Goal: Obtain resource: Obtain resource

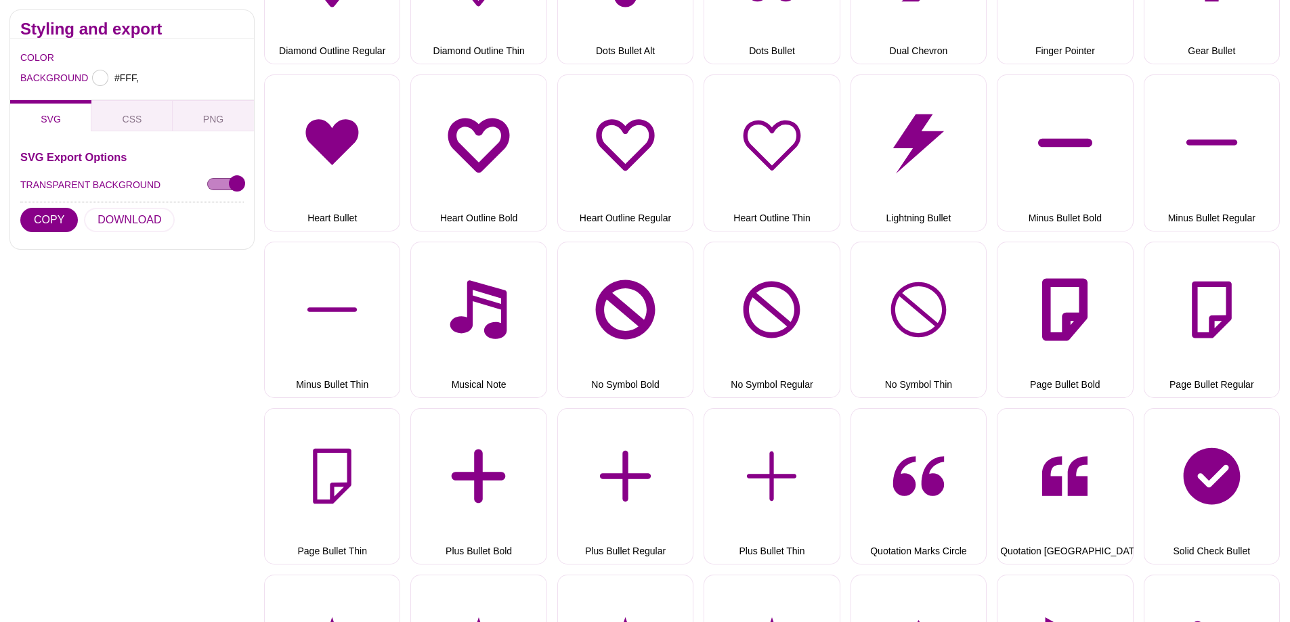
scroll to position [677, 0]
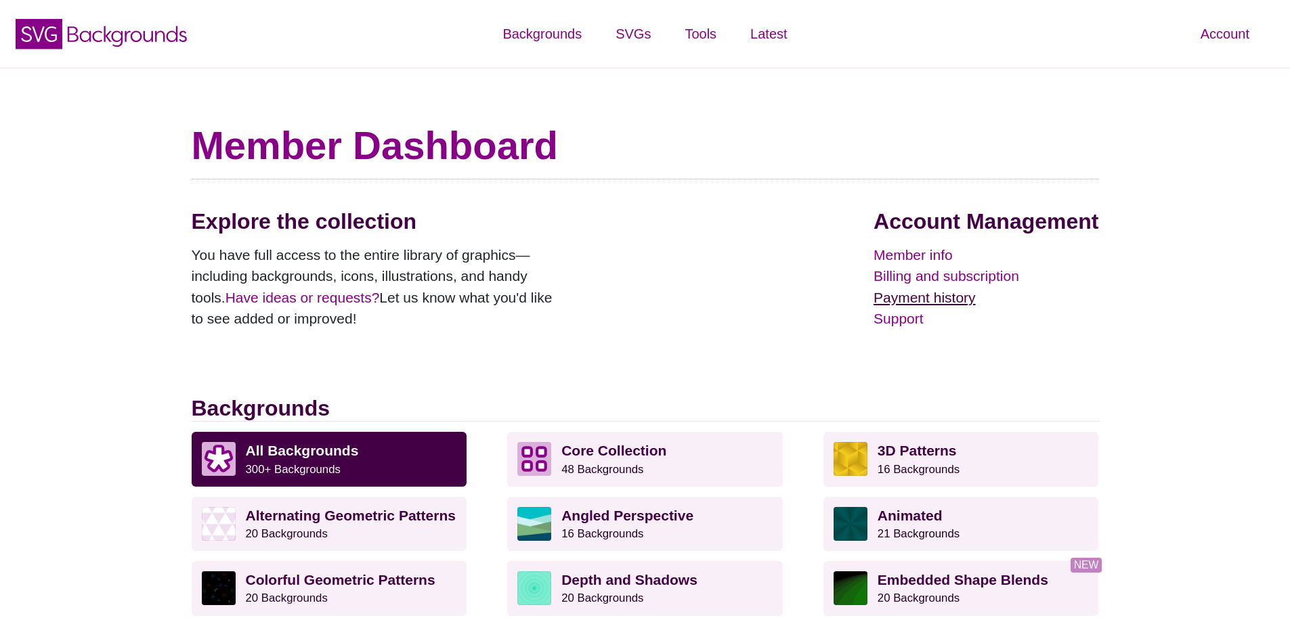
click at [915, 296] on link "Payment history" at bounding box center [985, 298] width 225 height 22
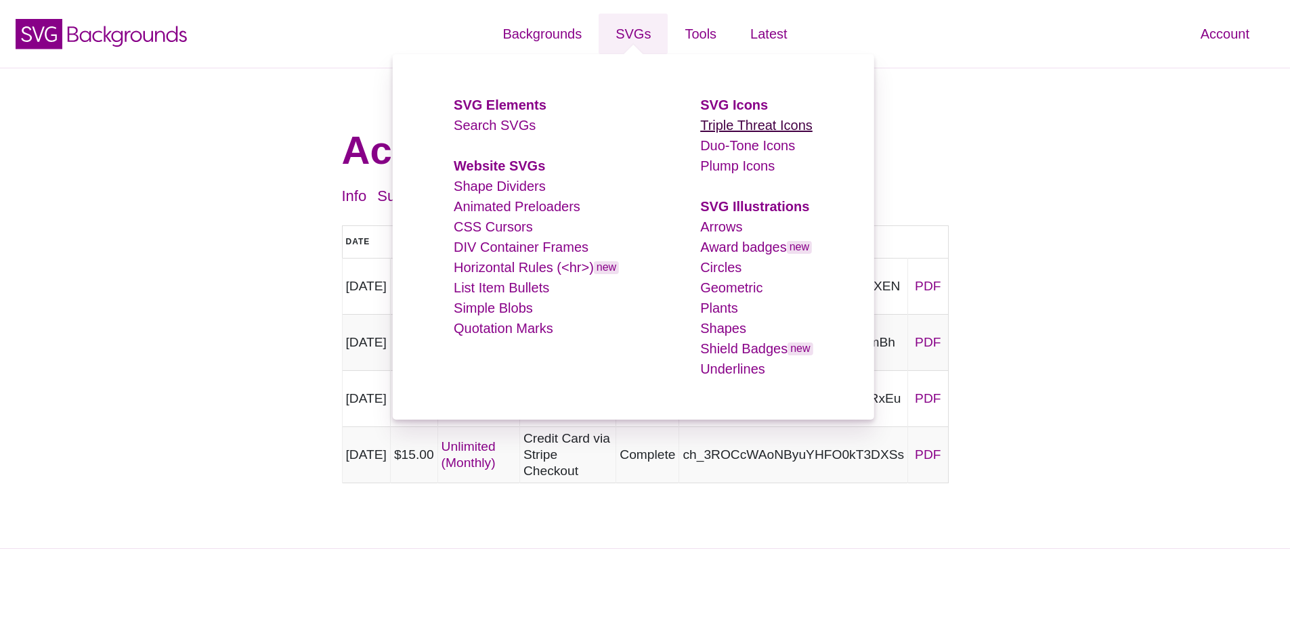
click at [745, 124] on link "Triple Threat Icons" at bounding box center [756, 125] width 112 height 15
click at [728, 148] on link "Duo-Tone Icons" at bounding box center [747, 145] width 95 height 15
click at [724, 162] on link "Plump Icons" at bounding box center [737, 165] width 74 height 15
click at [718, 223] on link "Arrows" at bounding box center [721, 226] width 42 height 15
click at [720, 243] on link "Award badges new" at bounding box center [756, 247] width 112 height 15
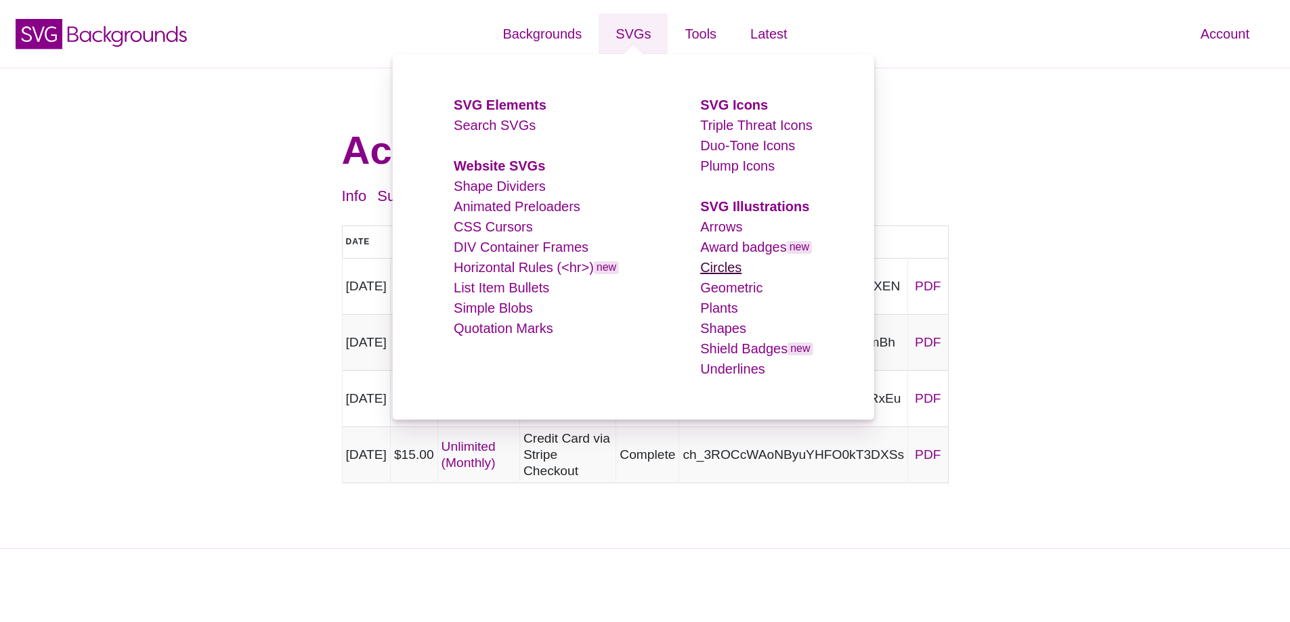
click at [724, 265] on link "Circles" at bounding box center [720, 267] width 41 height 15
click at [706, 284] on link "Geometric" at bounding box center [731, 287] width 62 height 15
drag, startPoint x: 713, startPoint y: 303, endPoint x: 716, endPoint y: 324, distance: 21.3
click at [714, 304] on link "Plants" at bounding box center [719, 308] width 38 height 15
drag, startPoint x: 717, startPoint y: 326, endPoint x: 724, endPoint y: 344, distance: 19.5
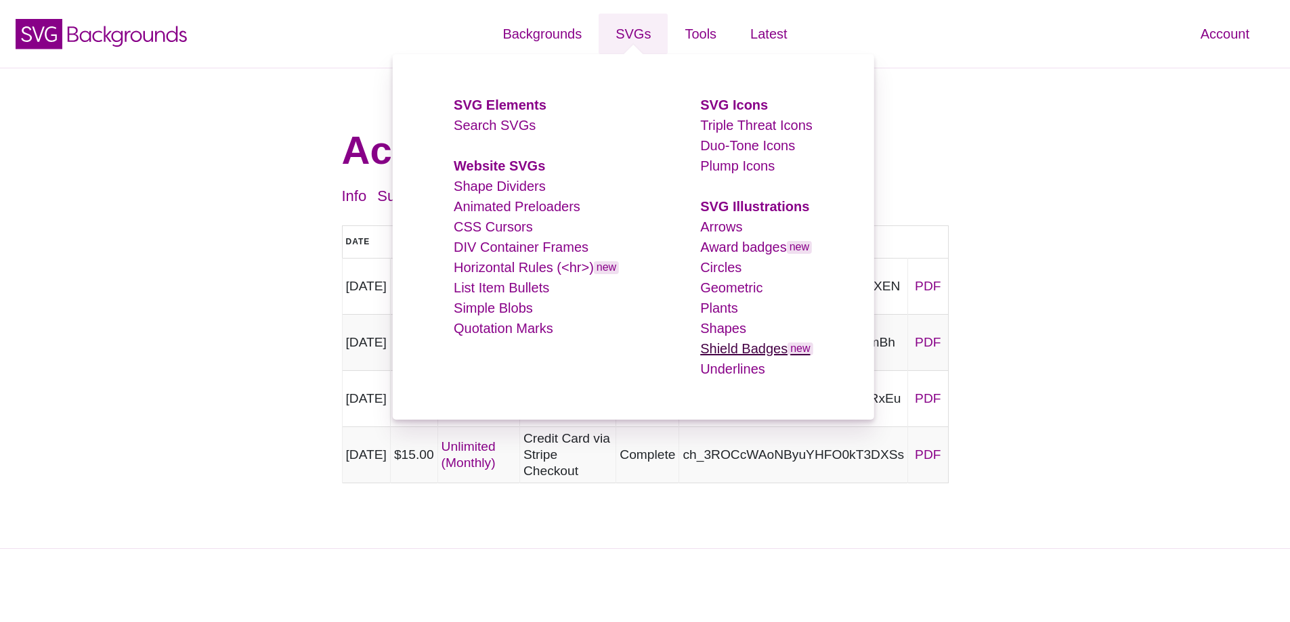
click at [718, 328] on link "Shapes" at bounding box center [723, 328] width 46 height 15
click at [723, 358] on li "Shield Badges new" at bounding box center [756, 349] width 112 height 20
click at [721, 350] on link "Shield Badges new" at bounding box center [756, 348] width 112 height 15
click at [717, 365] on link "Underlines" at bounding box center [732, 369] width 65 height 15
click at [502, 183] on link "Shape Dividers" at bounding box center [500, 186] width 92 height 15
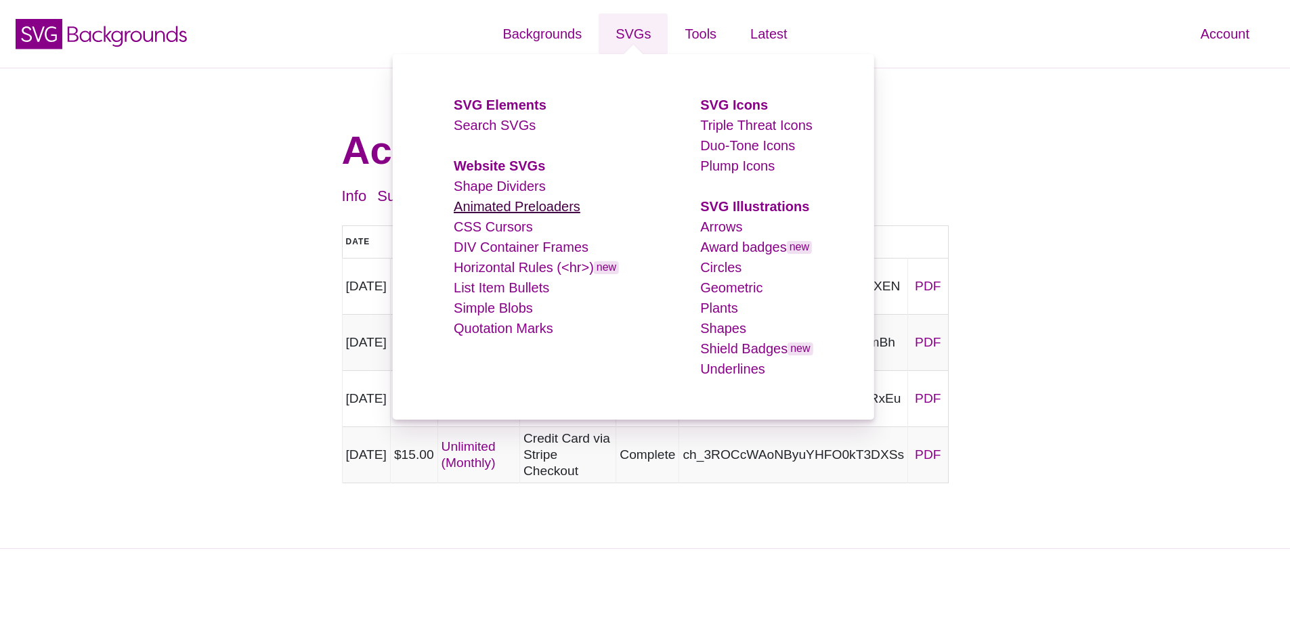
click at [483, 211] on link "Animated Preloaders" at bounding box center [517, 206] width 127 height 15
drag, startPoint x: 483, startPoint y: 226, endPoint x: 478, endPoint y: 251, distance: 25.0
click at [483, 227] on link "CSS Cursors" at bounding box center [493, 226] width 79 height 15
drag, startPoint x: 477, startPoint y: 251, endPoint x: 478, endPoint y: 261, distance: 10.2
click at [478, 251] on link "DIV Container Frames" at bounding box center [521, 247] width 135 height 15
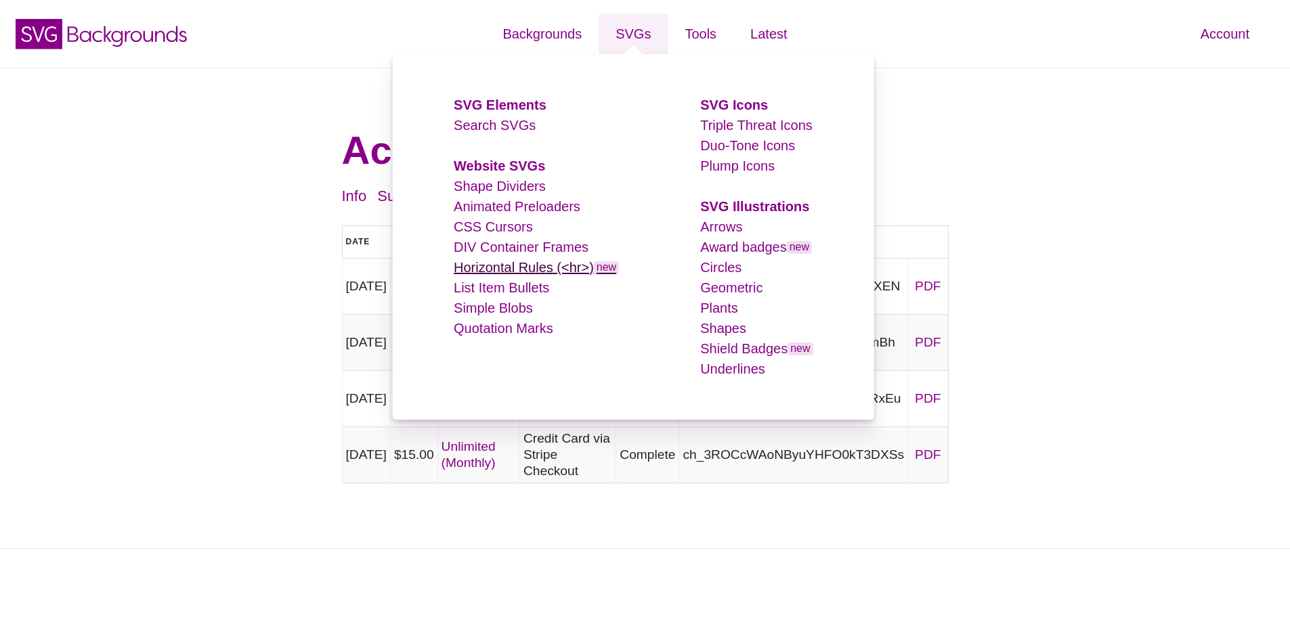
click at [478, 264] on link "Horizontal Rules (<hr>) new" at bounding box center [536, 267] width 165 height 15
click at [475, 287] on link "List Item Bullets" at bounding box center [501, 287] width 95 height 15
click at [475, 309] on link "Simple Blobs" at bounding box center [493, 308] width 79 height 15
click at [469, 322] on link "Quotation Marks" at bounding box center [504, 328] width 100 height 15
click at [472, 123] on link "Search SVGs" at bounding box center [495, 125] width 82 height 15
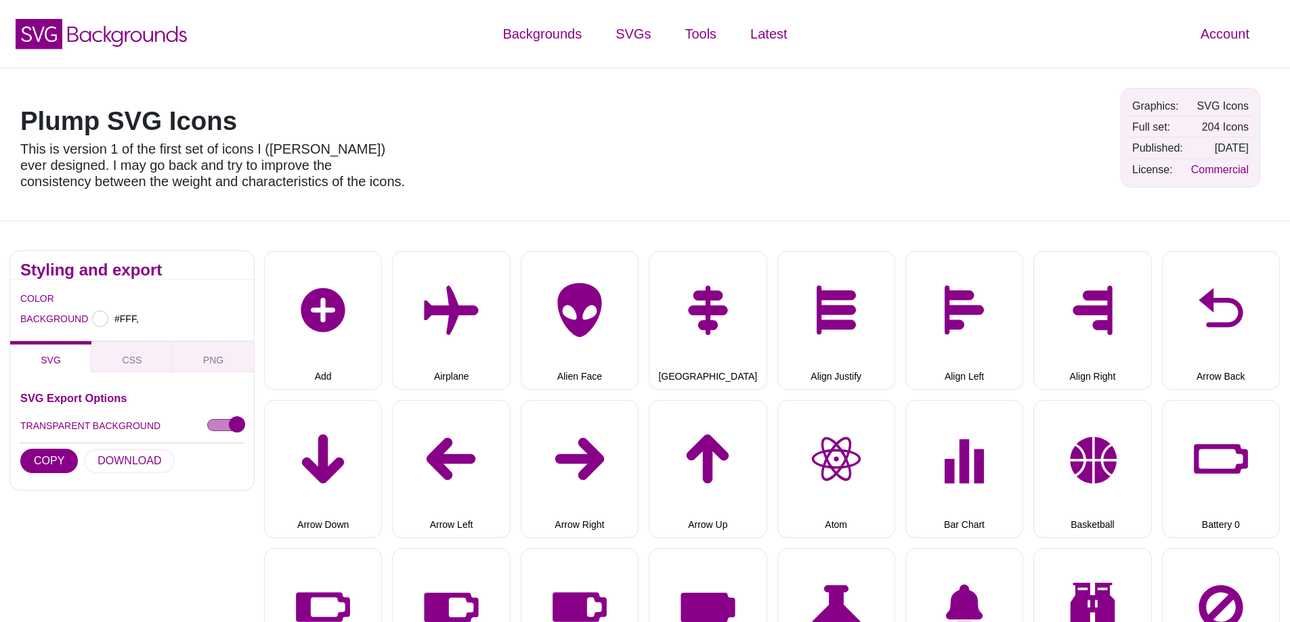
type input "#FFFFFF"
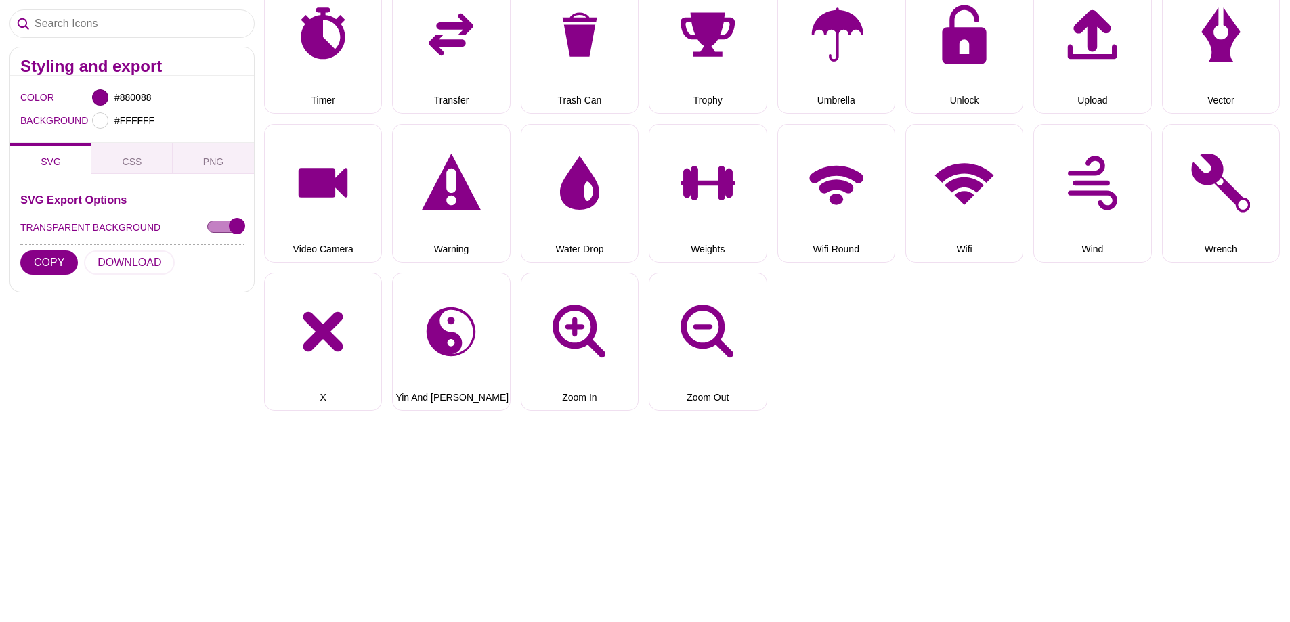
scroll to position [3859, 0]
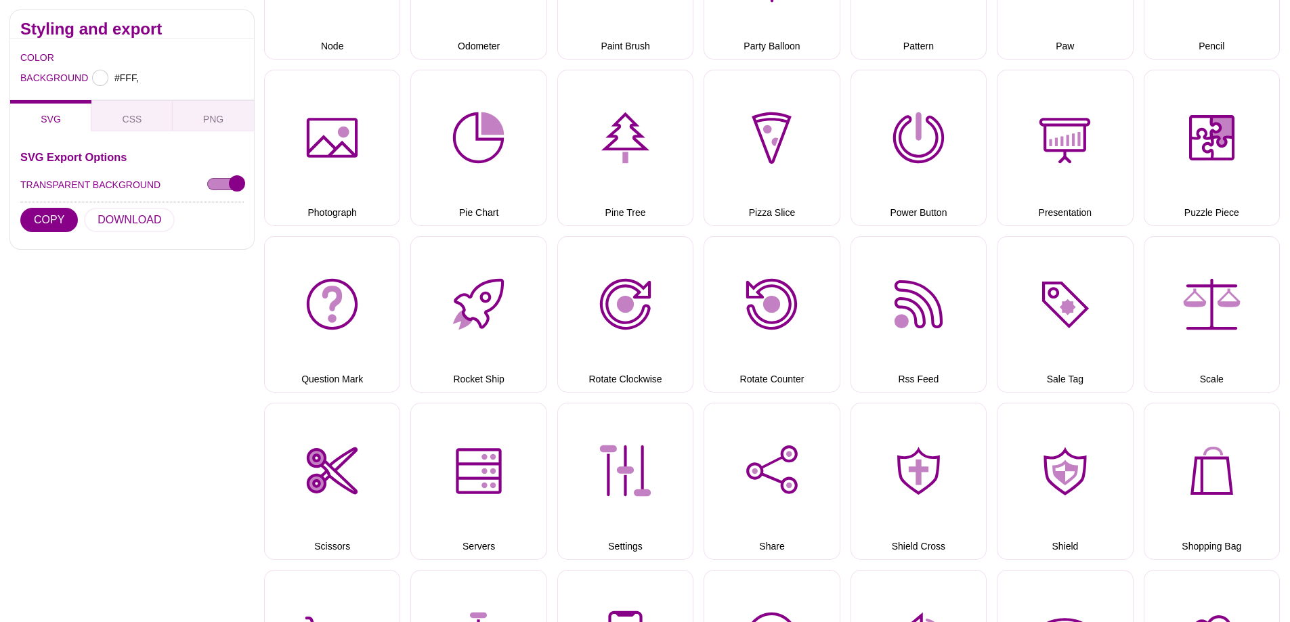
scroll to position [2708, 0]
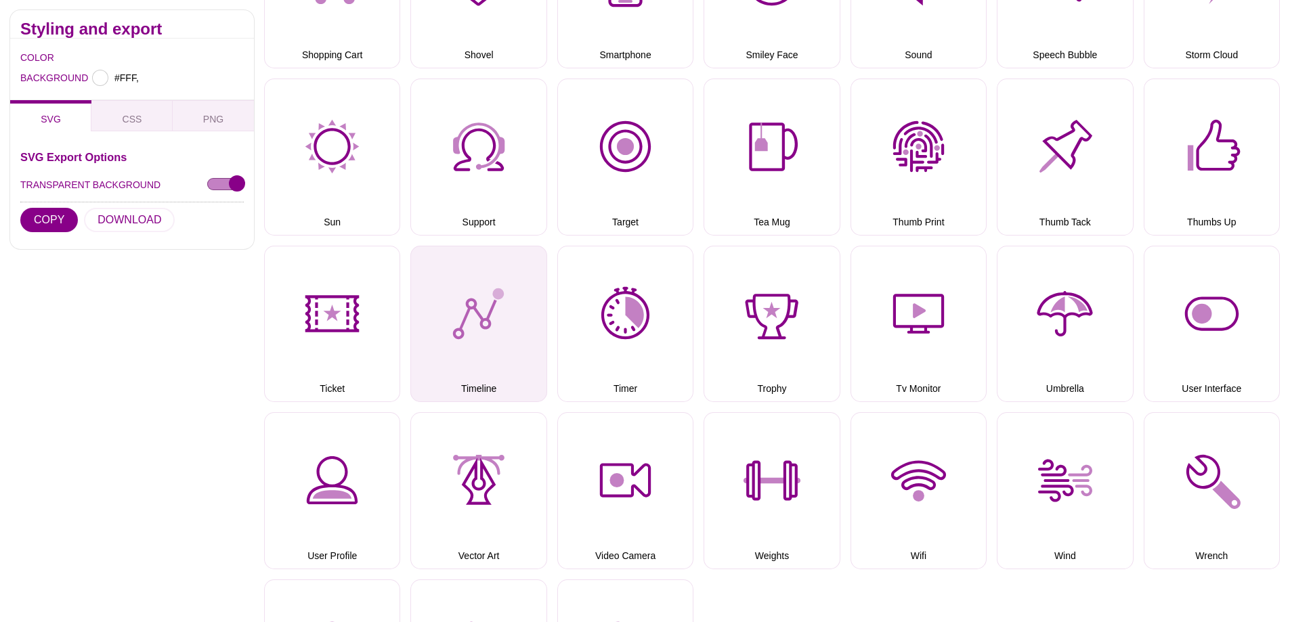
type input "#FFFFFF"
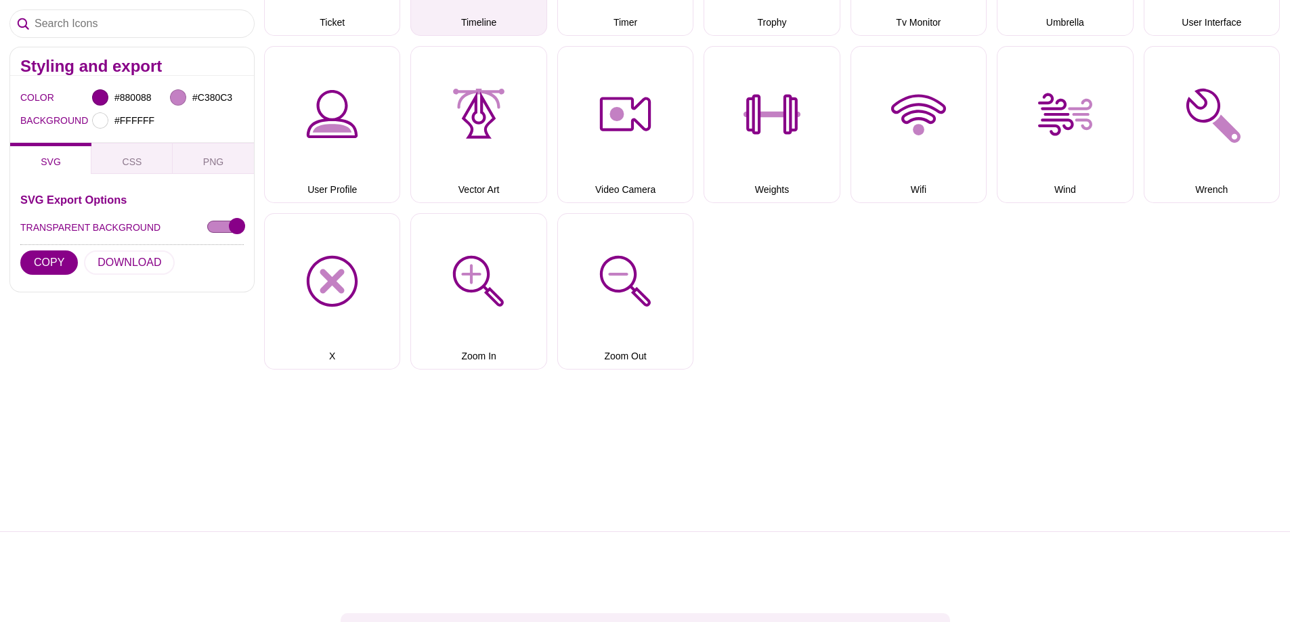
scroll to position [3632, 0]
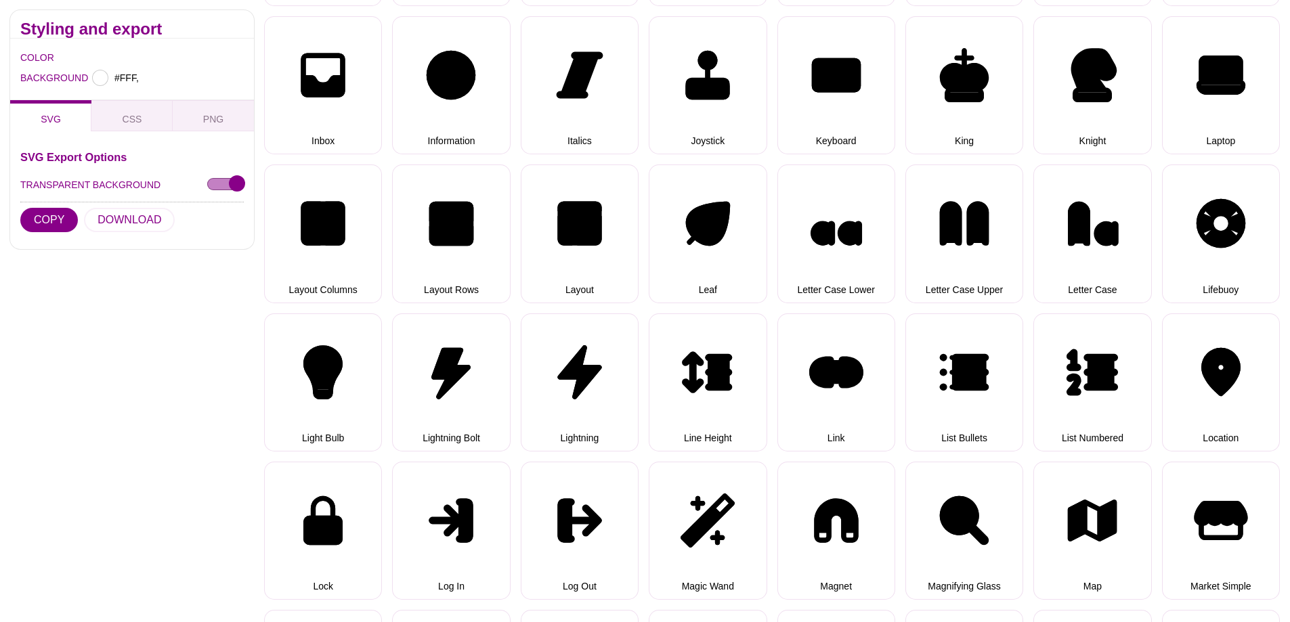
scroll to position [3318, 0]
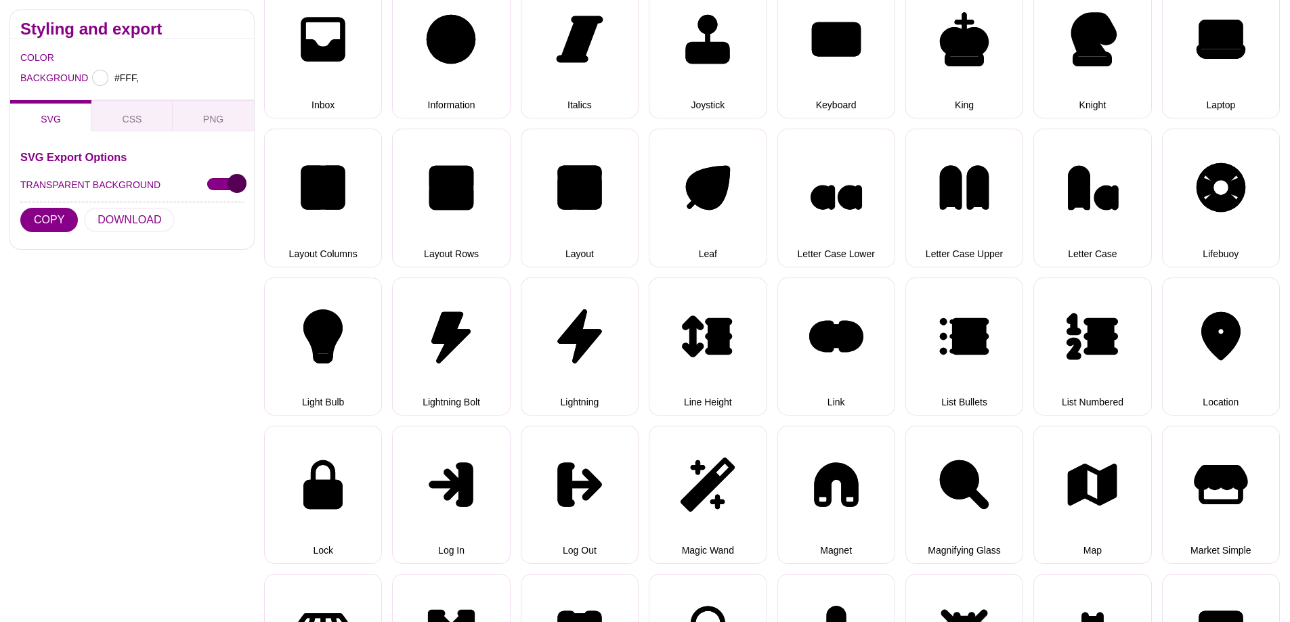
click at [224, 188] on input "TRANSPARENT BACKGROUND" at bounding box center [225, 185] width 37 height 14
checkbox input "true"
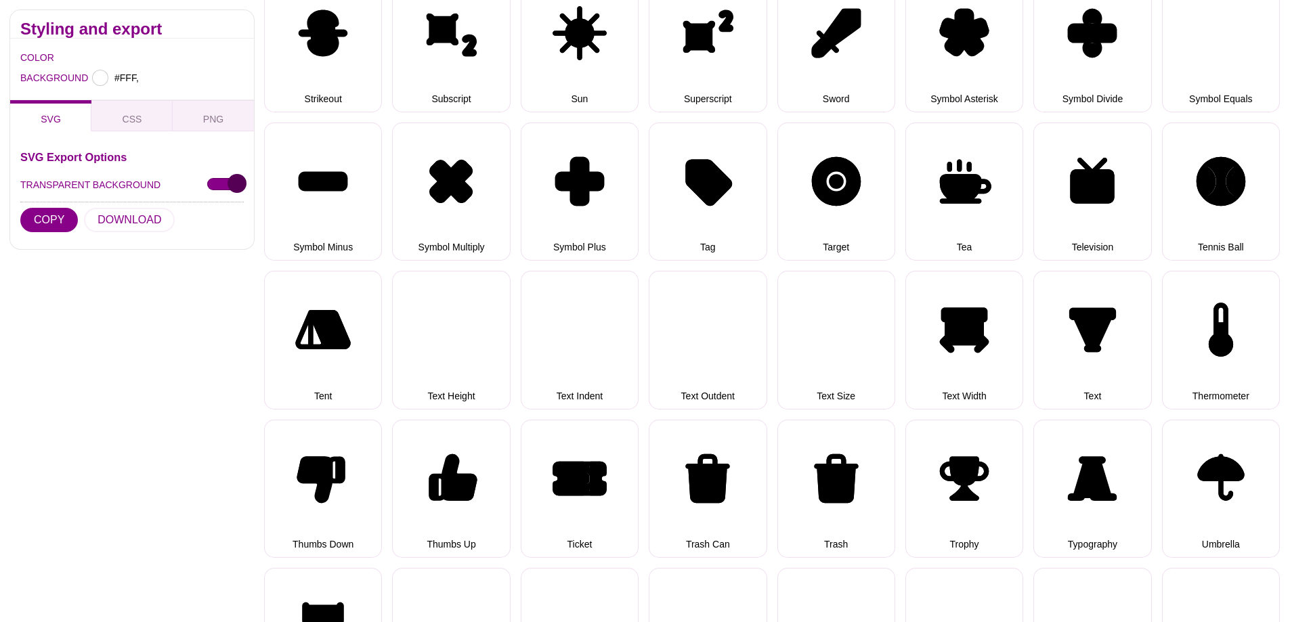
type input "#FFFFFF"
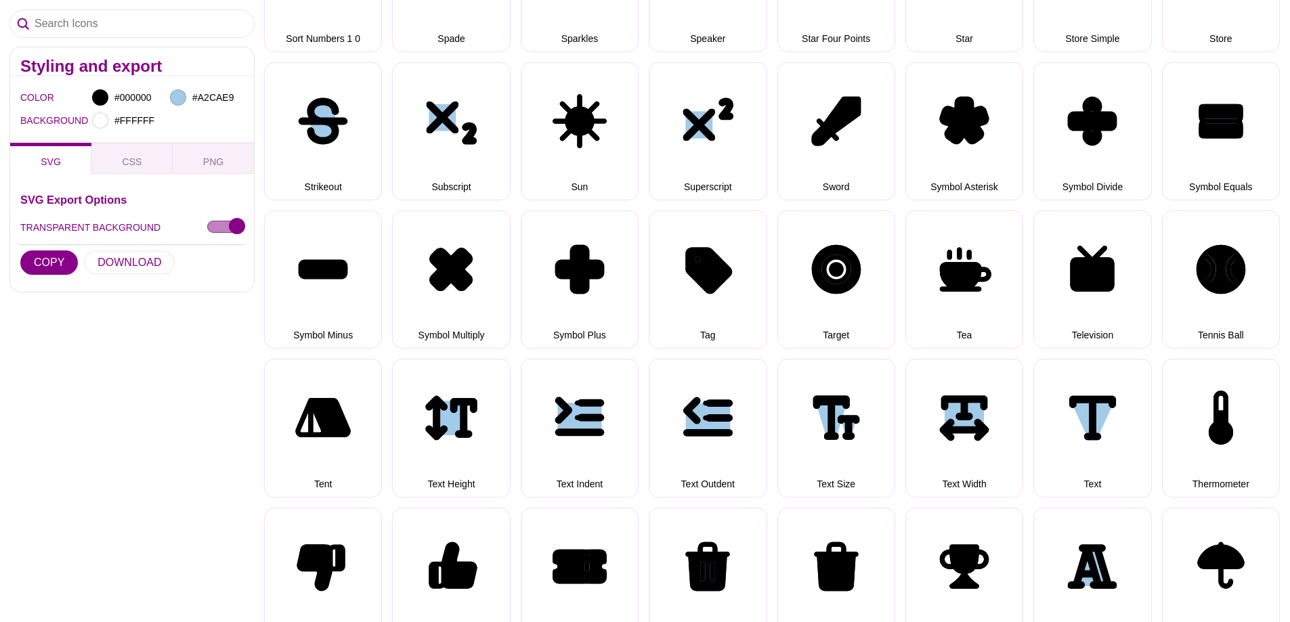
select select "triple threat"
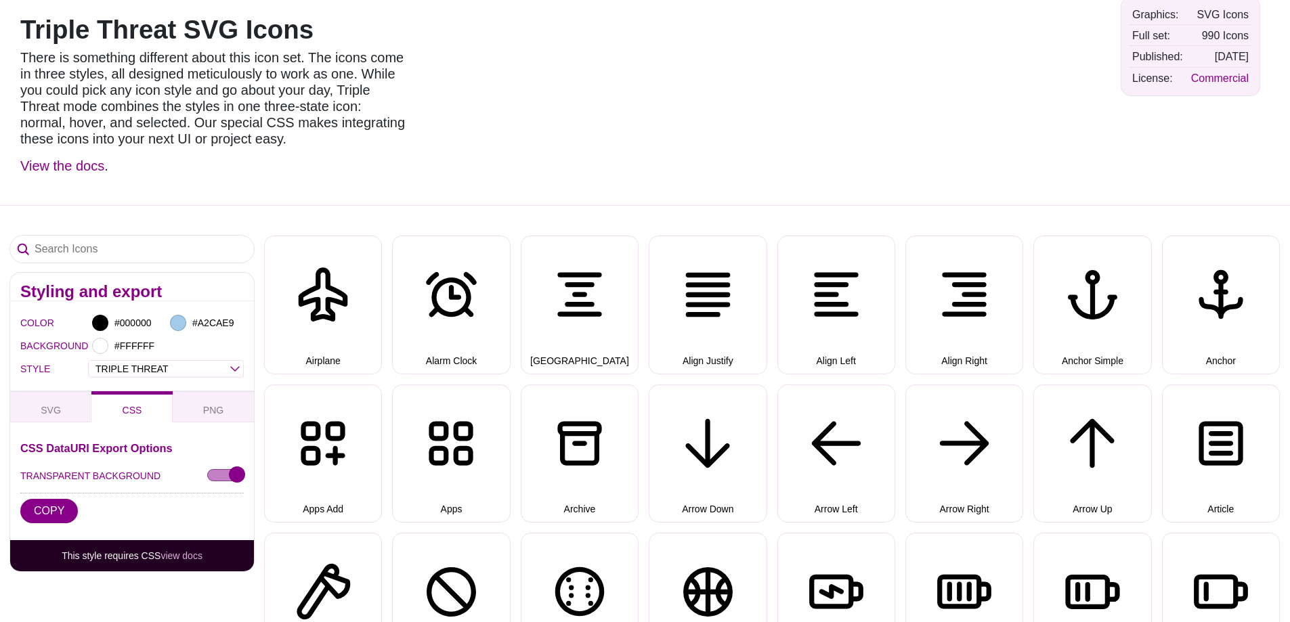
scroll to position [0, 0]
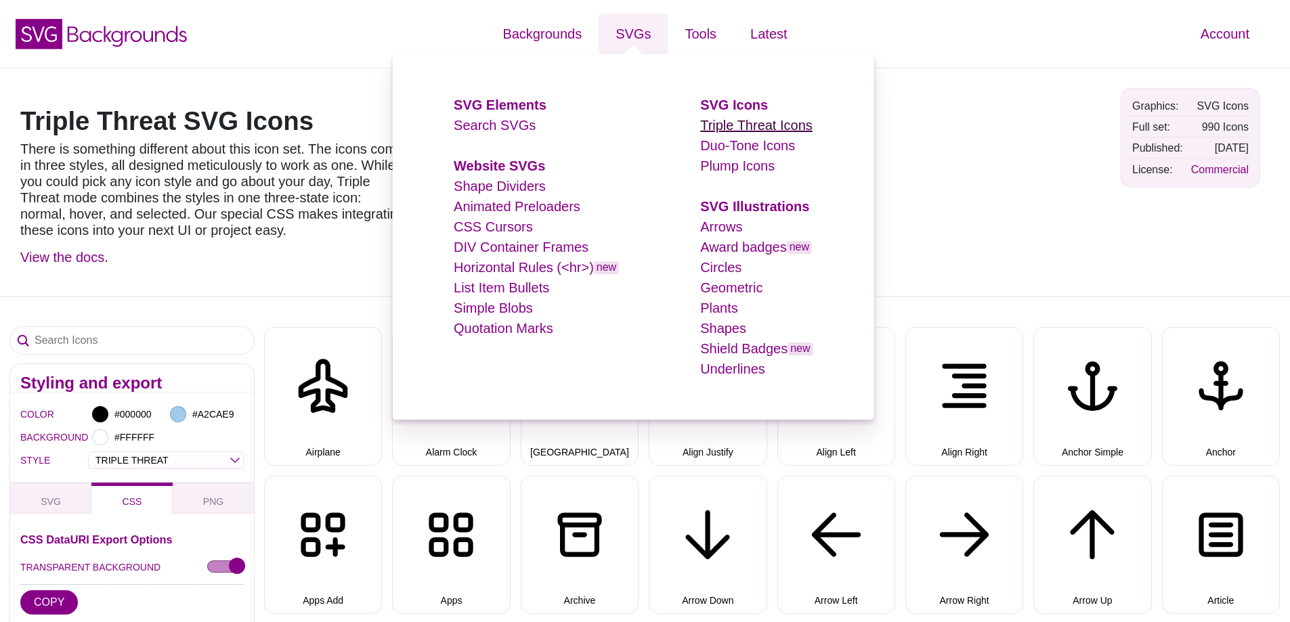
click at [732, 127] on link "Triple Threat Icons" at bounding box center [756, 125] width 112 height 15
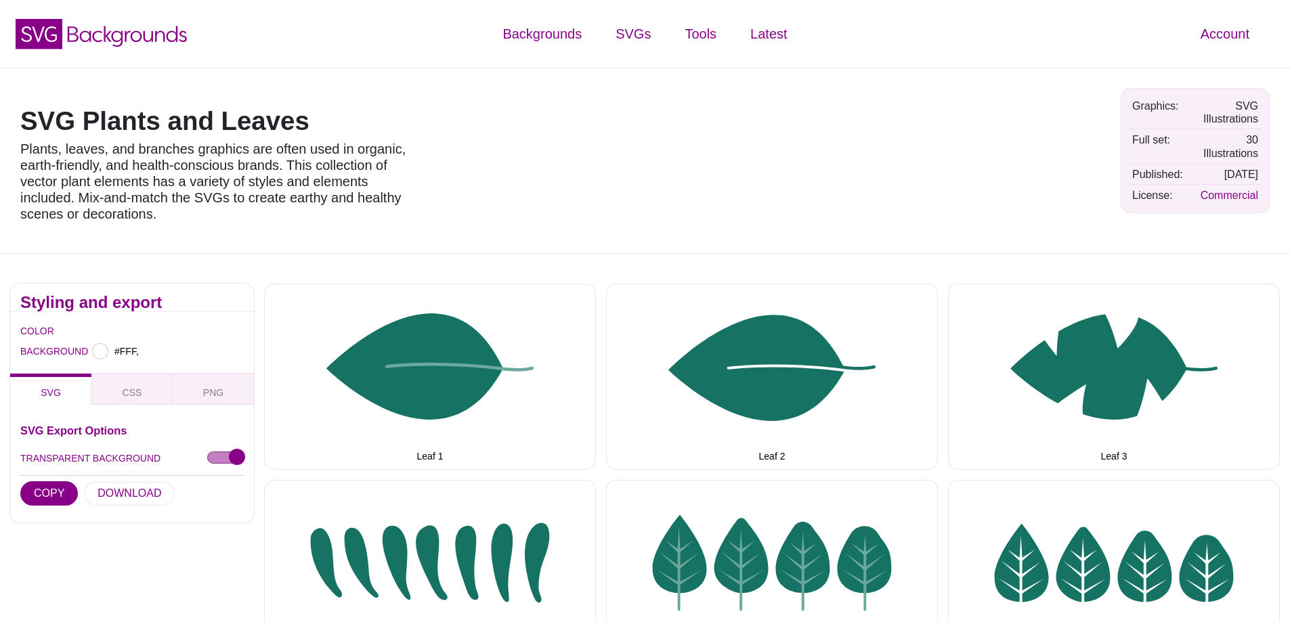
type input "#FFFFFF"
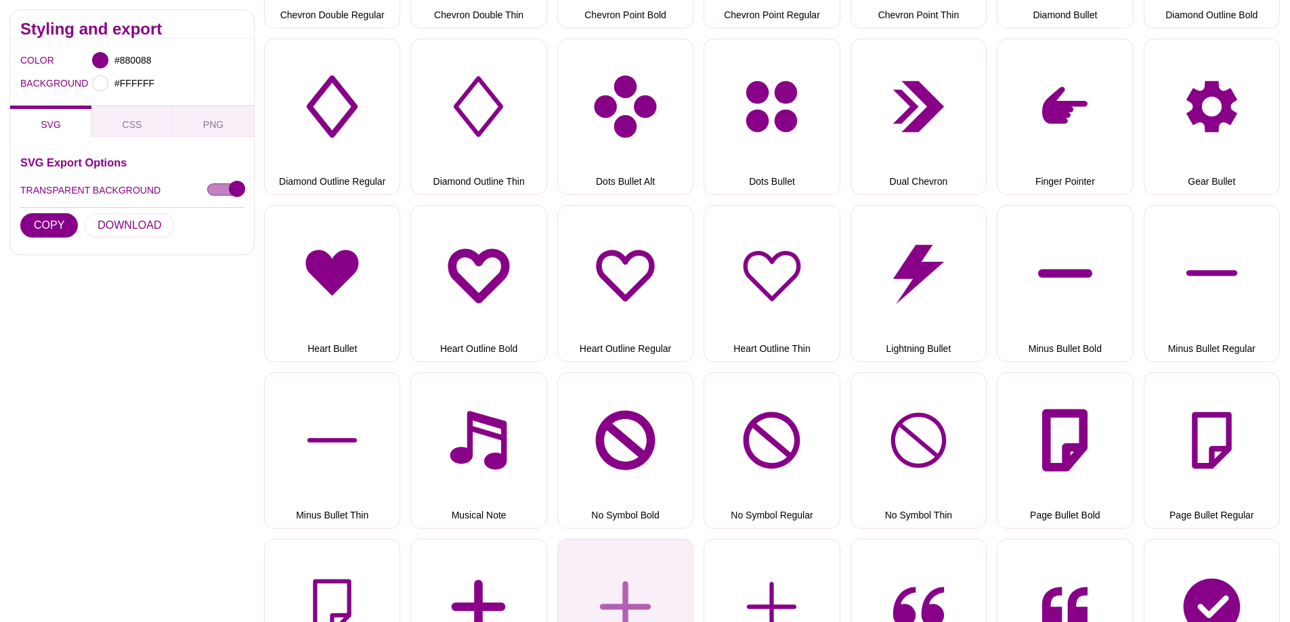
scroll to position [745, 0]
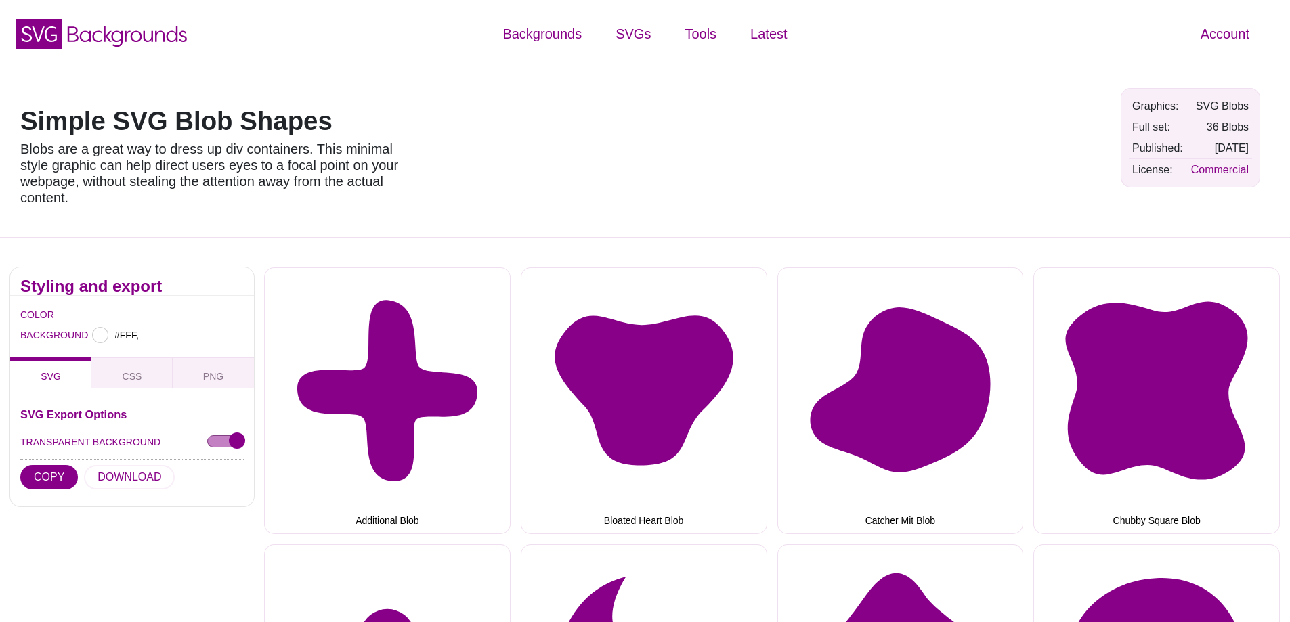
type input "#FFFFFF"
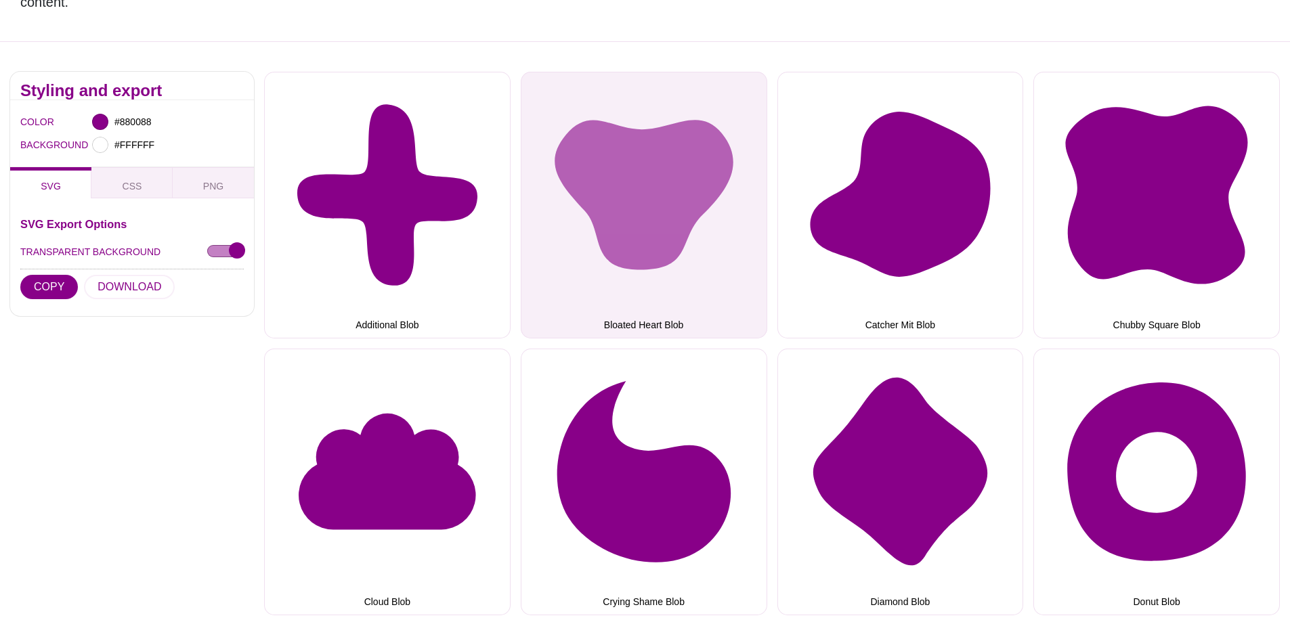
scroll to position [542, 0]
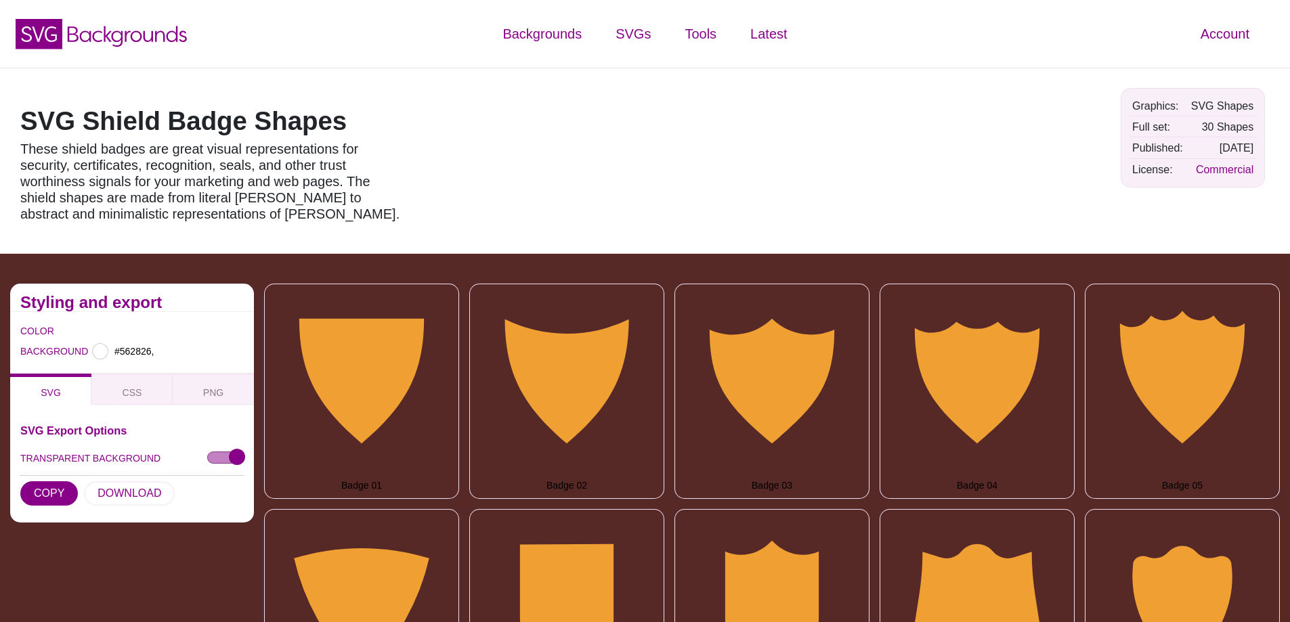
type input "#562826"
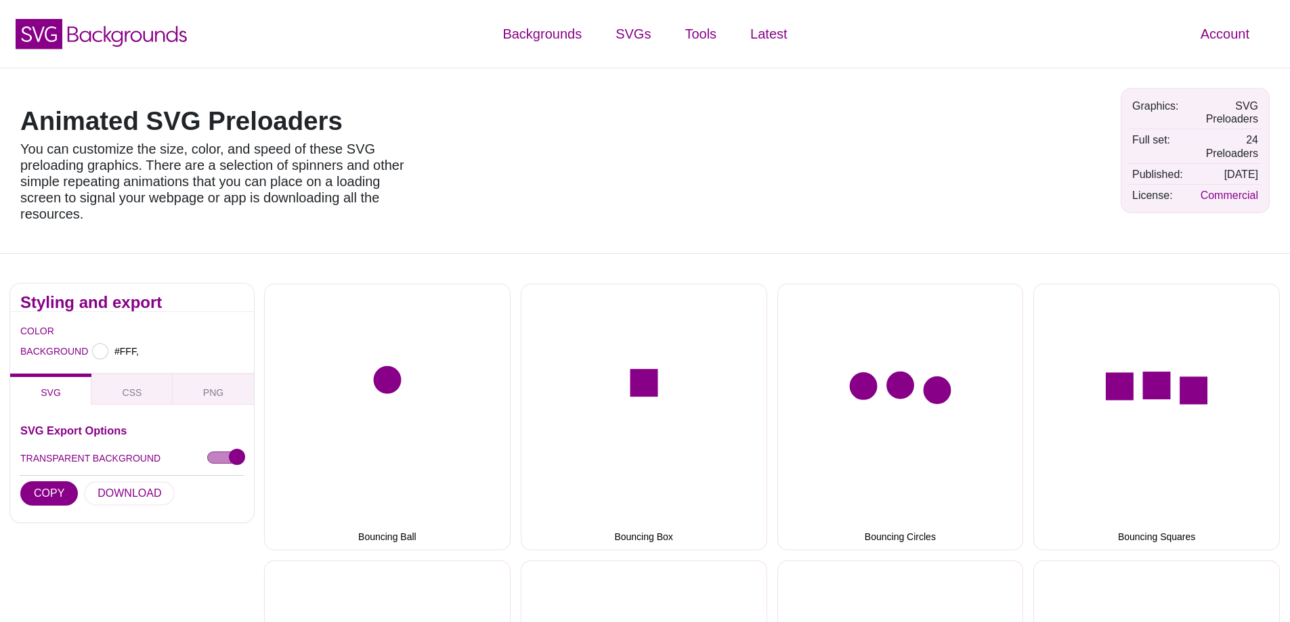
type input "#FFFFFF"
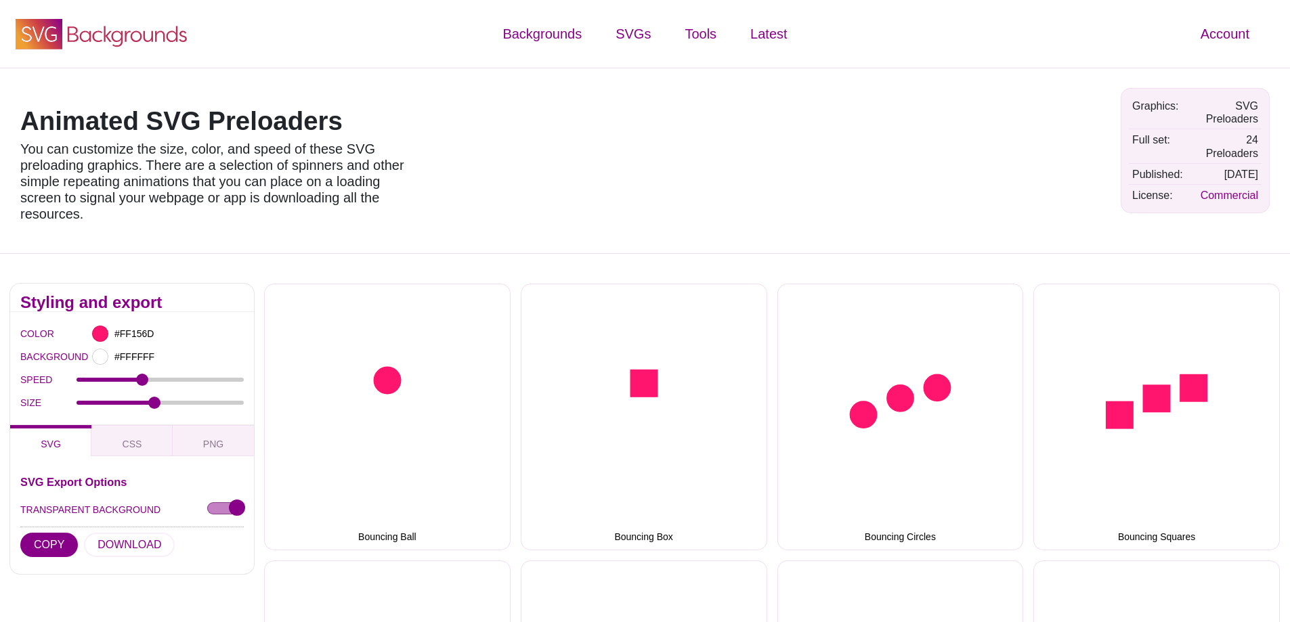
click at [154, 47] on icon "SVG Backgrounds Logo" at bounding box center [102, 34] width 176 height 34
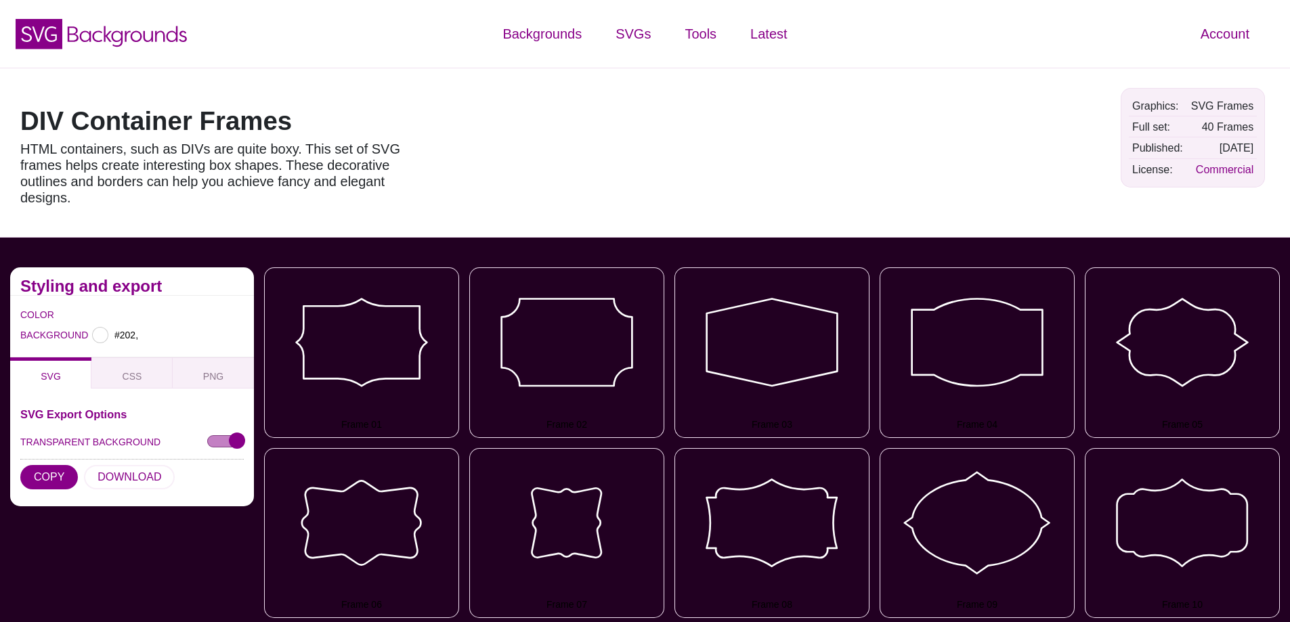
type input "#220022"
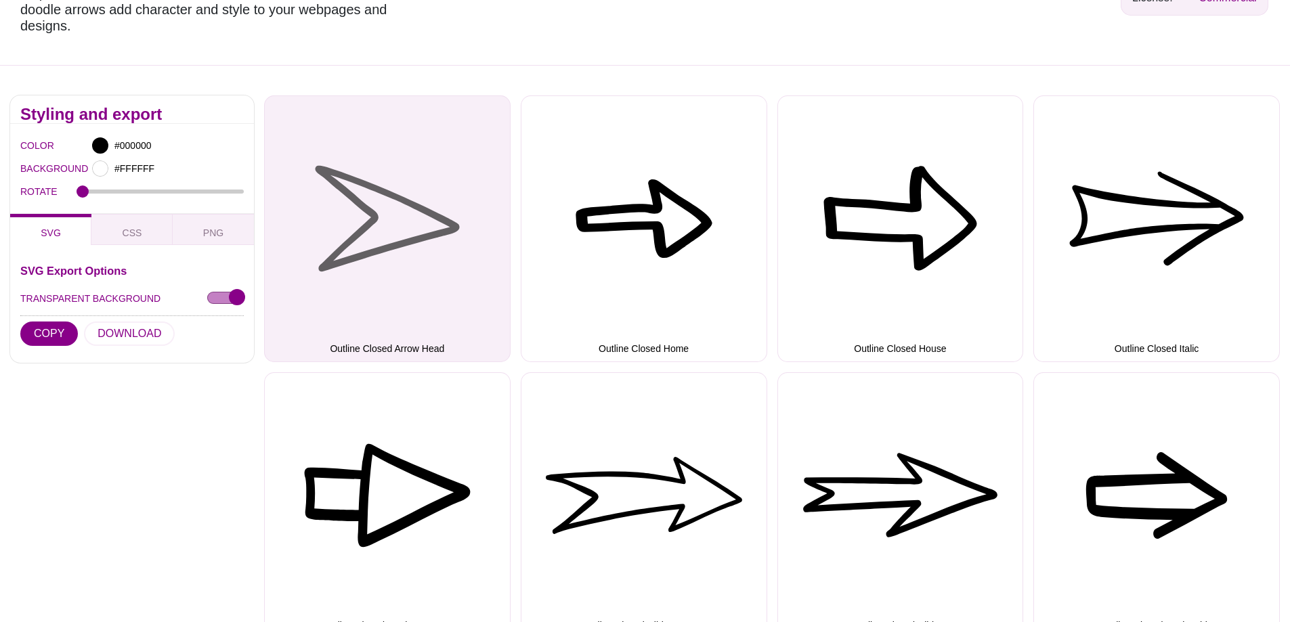
scroll to position [542, 0]
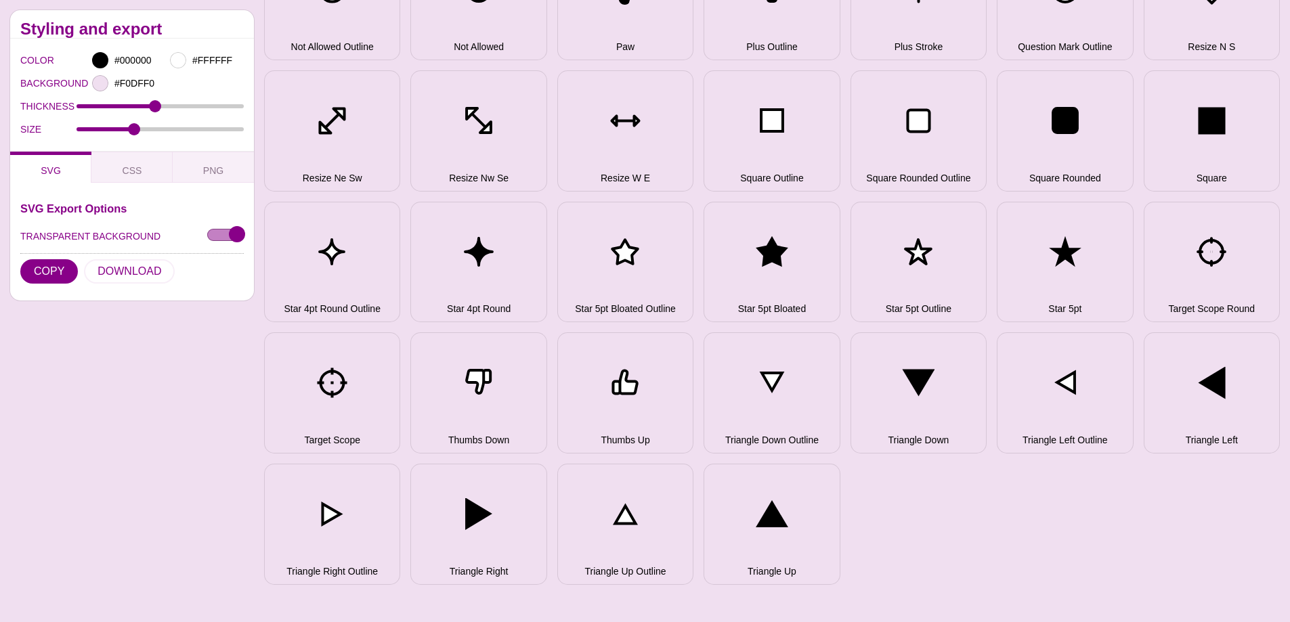
scroll to position [1083, 0]
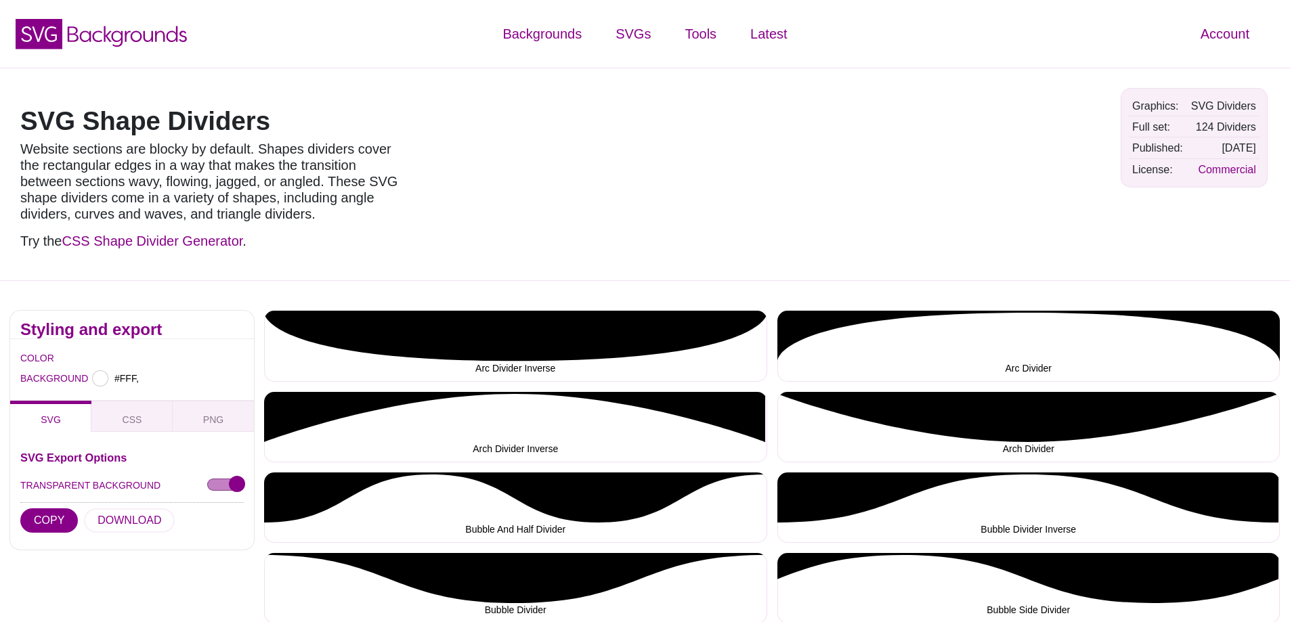
type input "#FFFFFF"
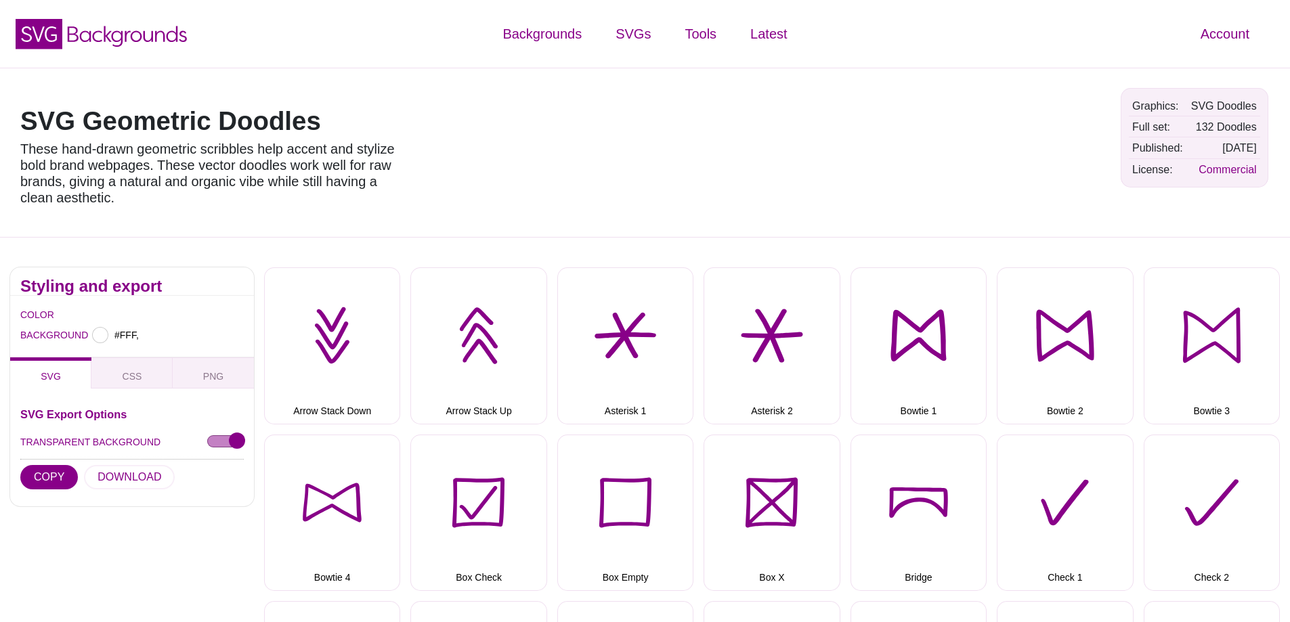
type input "#FFFFFF"
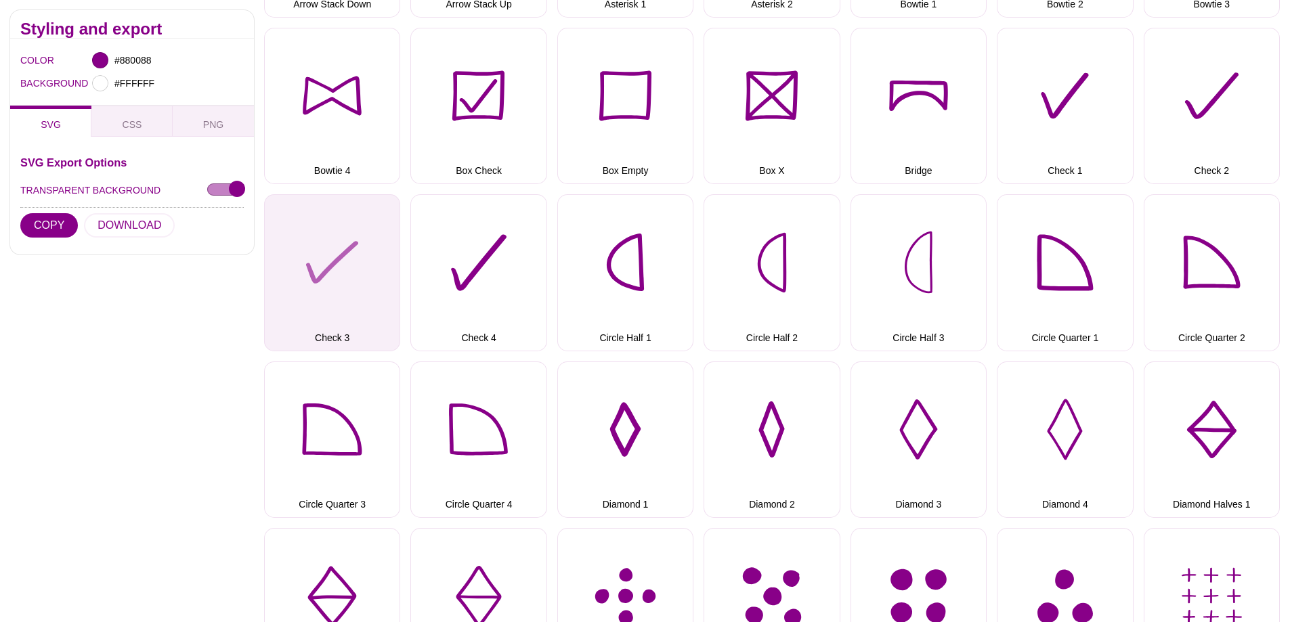
scroll to position [474, 0]
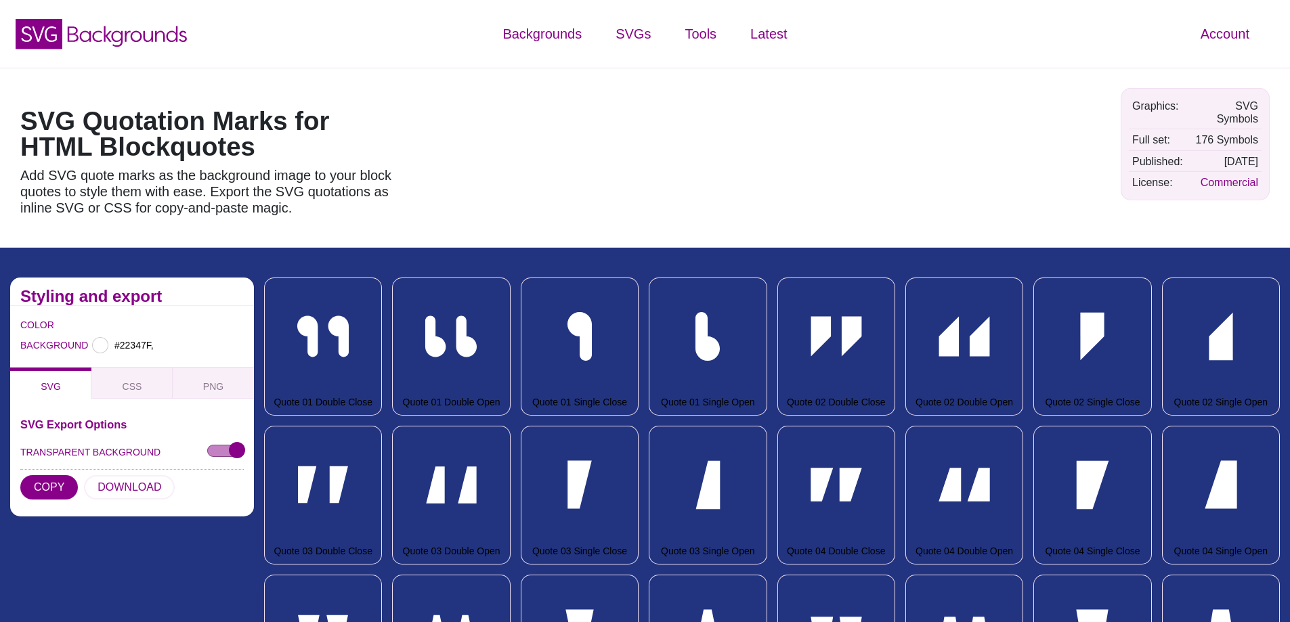
type input "#22347F"
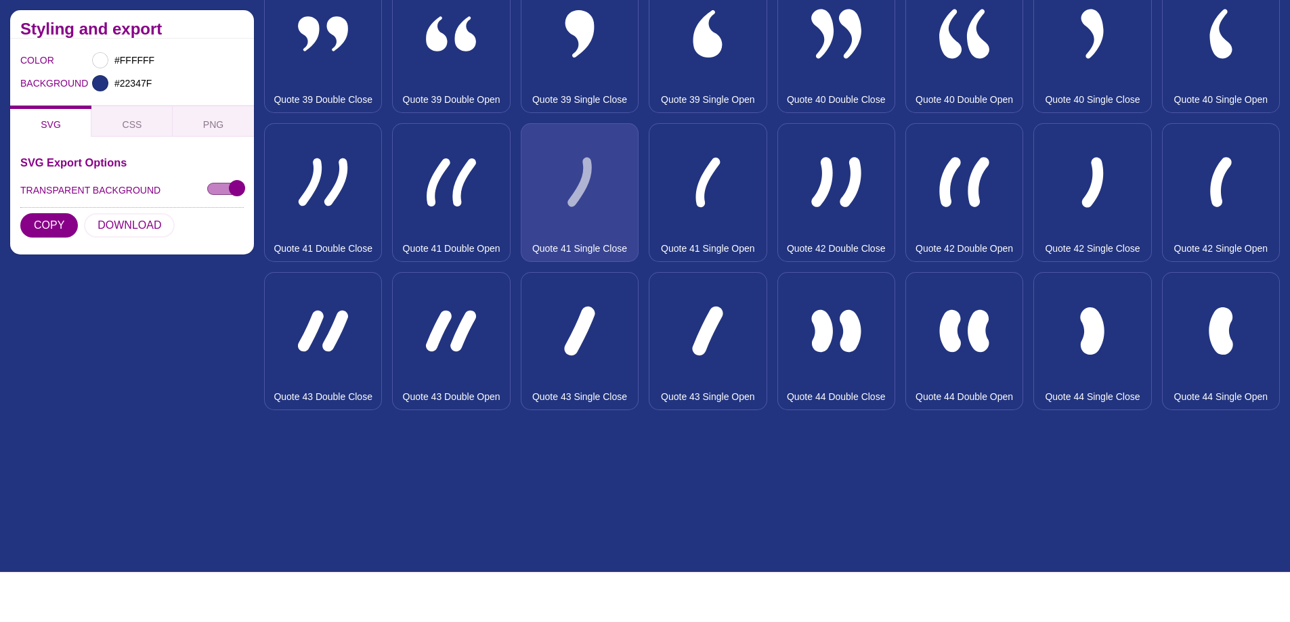
scroll to position [3115, 0]
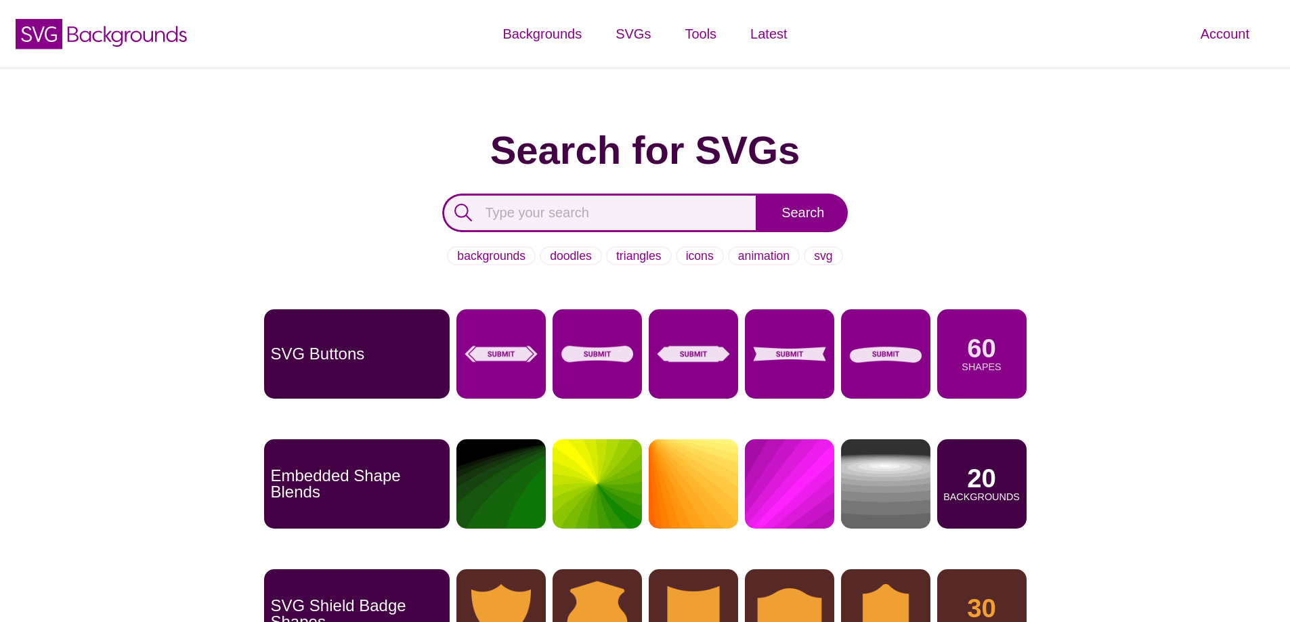
click at [583, 219] on input "text" at bounding box center [600, 213] width 316 height 39
type input "json"
click at [758, 194] on input "Search" at bounding box center [803, 213] width 90 height 39
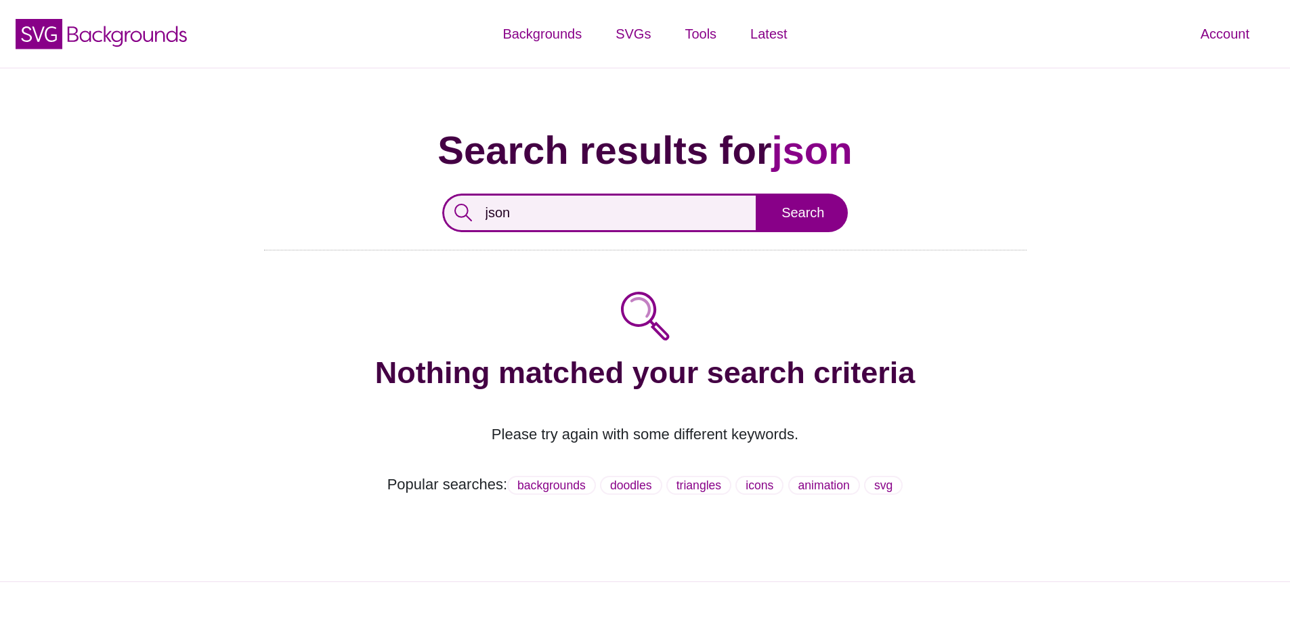
click at [538, 210] on input "json" at bounding box center [600, 213] width 316 height 39
type input "array"
click at [758, 194] on input "Search" at bounding box center [803, 213] width 90 height 39
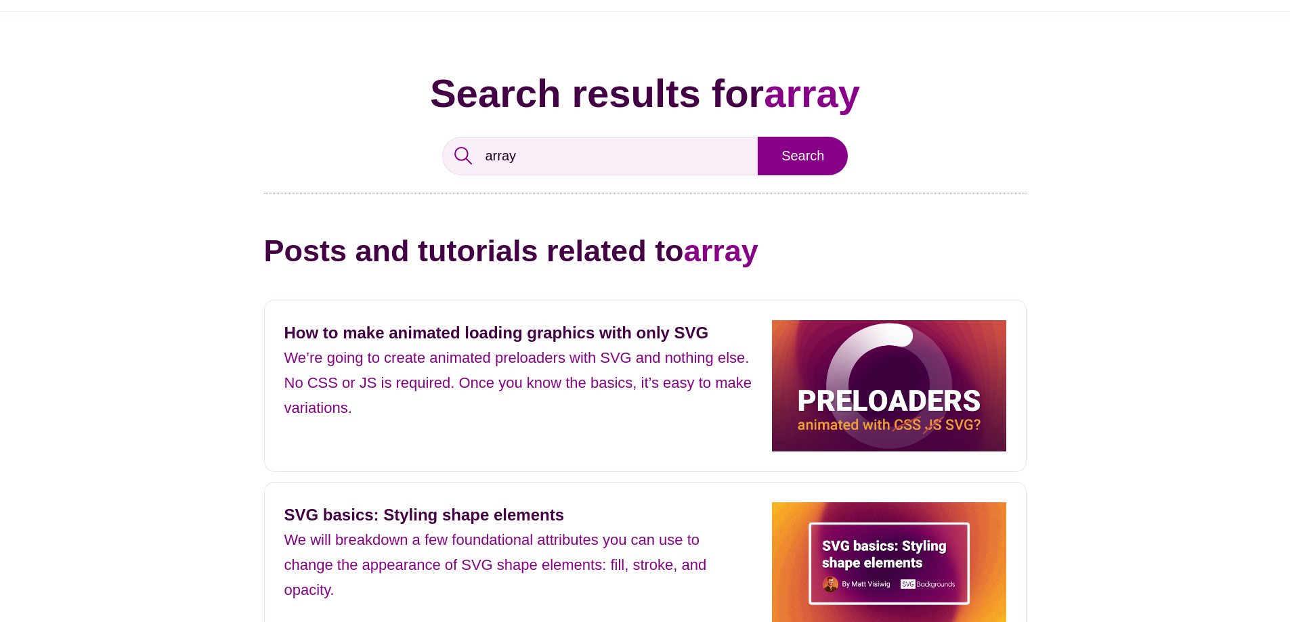
scroll to position [135, 0]
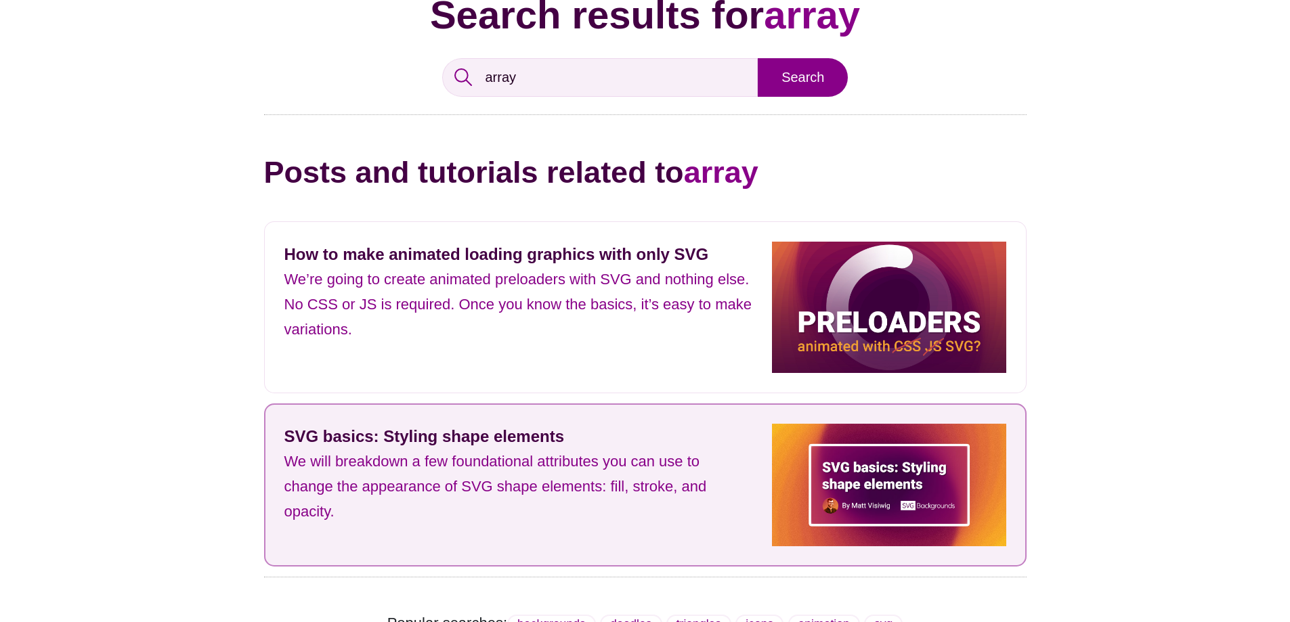
click at [397, 471] on p "We will breakdown a few foundational attributes you can use to change the appea…" at bounding box center [518, 486] width 468 height 75
click at [394, 430] on strong "SVG basics: Styling shape elements" at bounding box center [424, 436] width 280 height 18
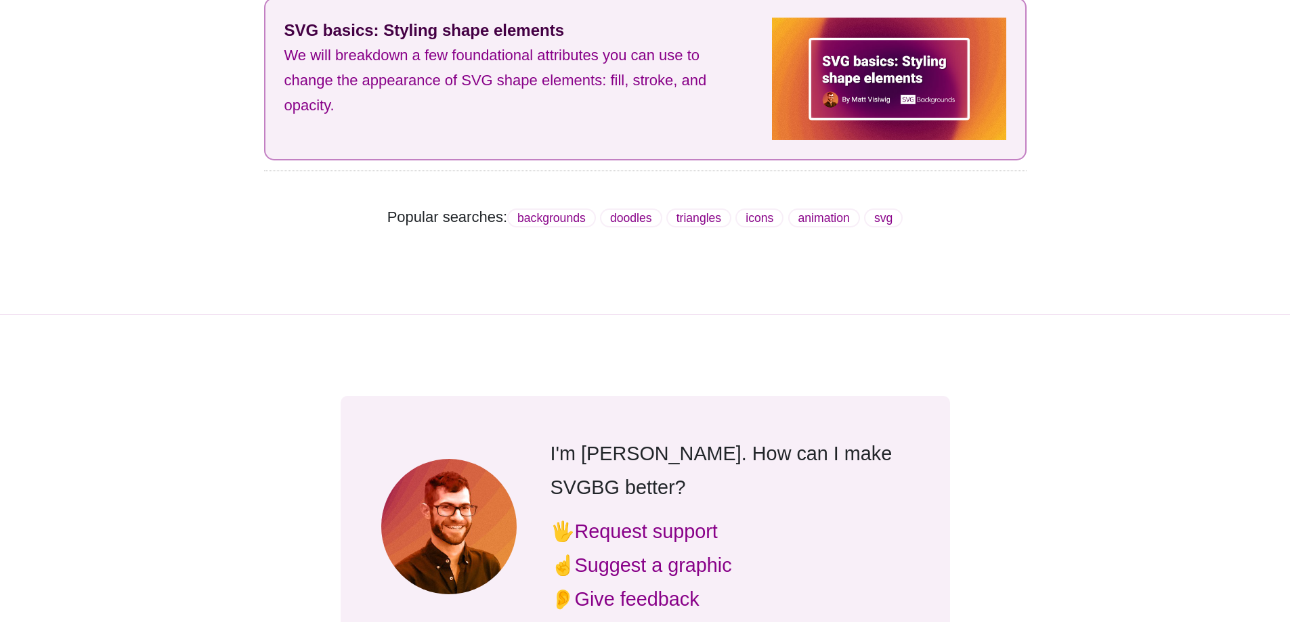
scroll to position [203, 0]
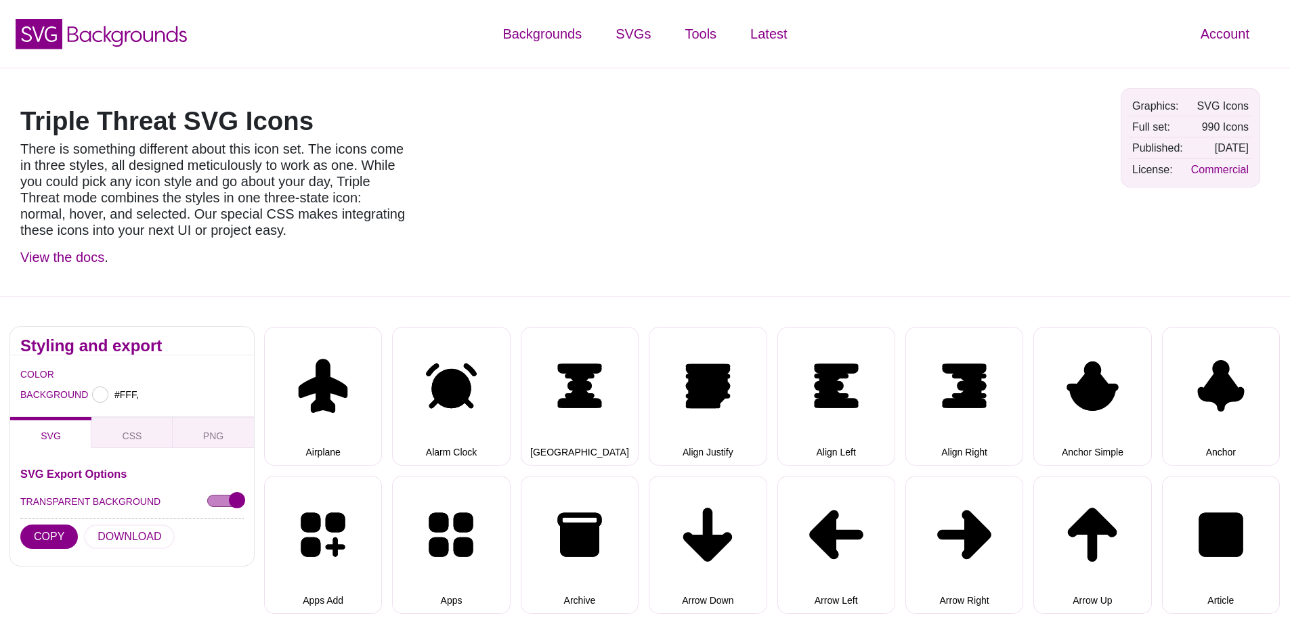
type input "#FFFFFF"
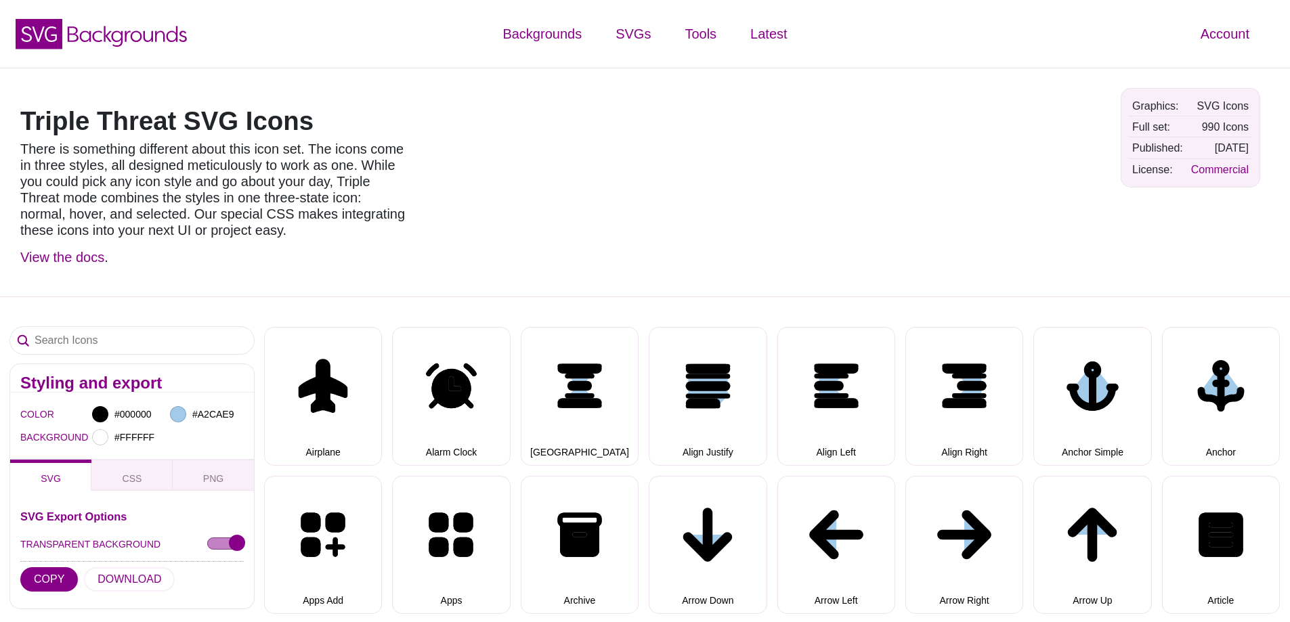
select select "triple threat"
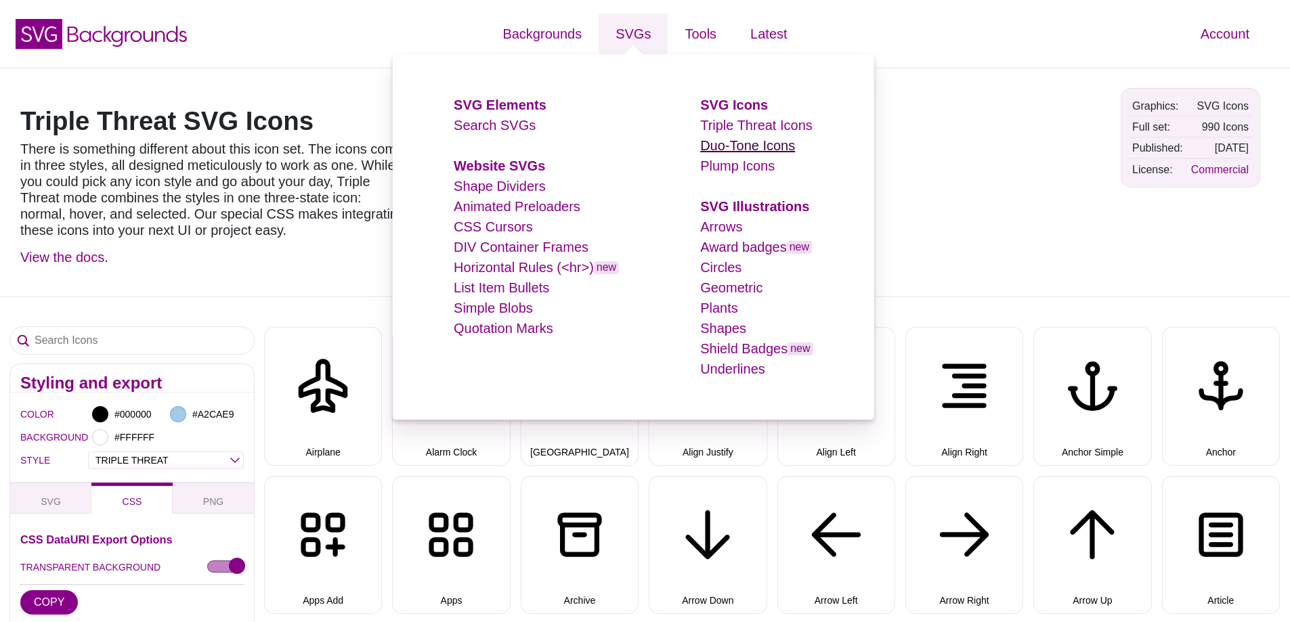
click at [724, 150] on link "Duo-Tone Icons" at bounding box center [747, 145] width 95 height 15
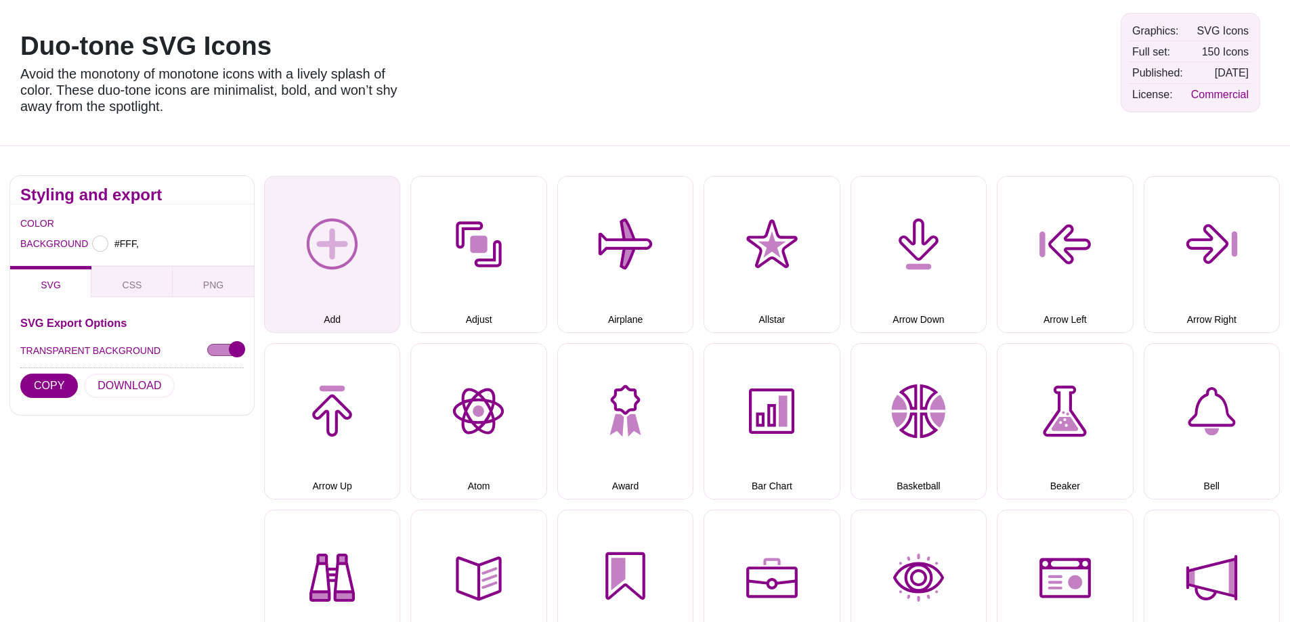
type input "#FFFFFF"
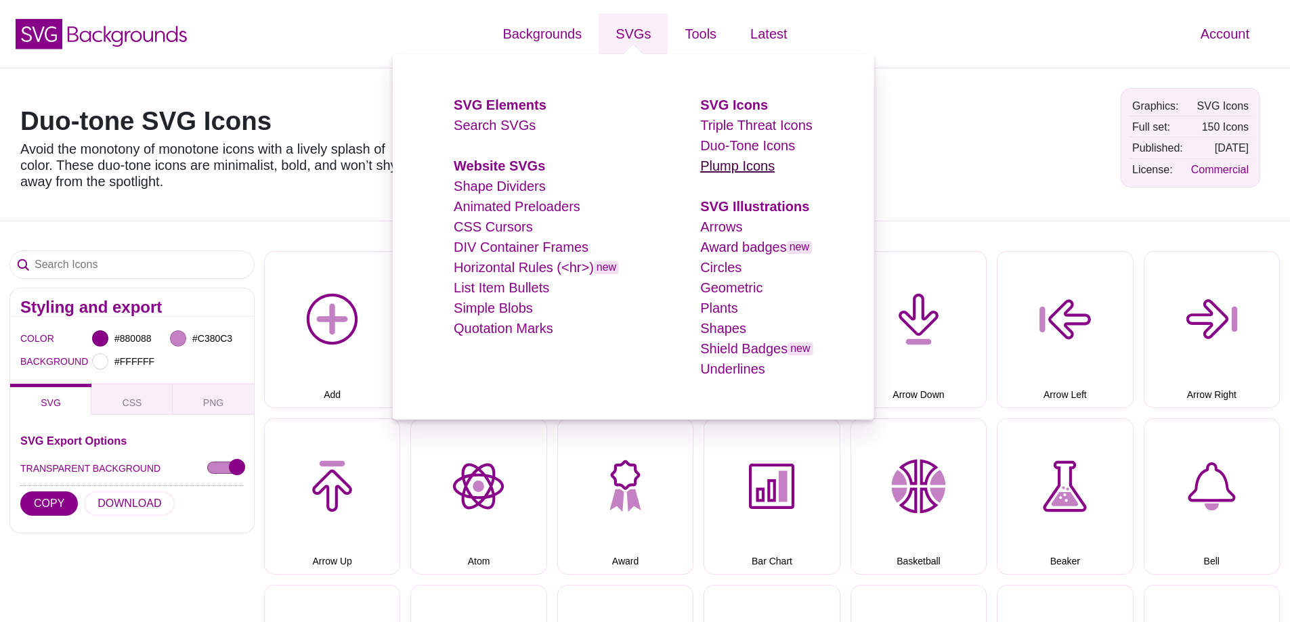
click at [750, 167] on link "Plump Icons" at bounding box center [737, 165] width 74 height 15
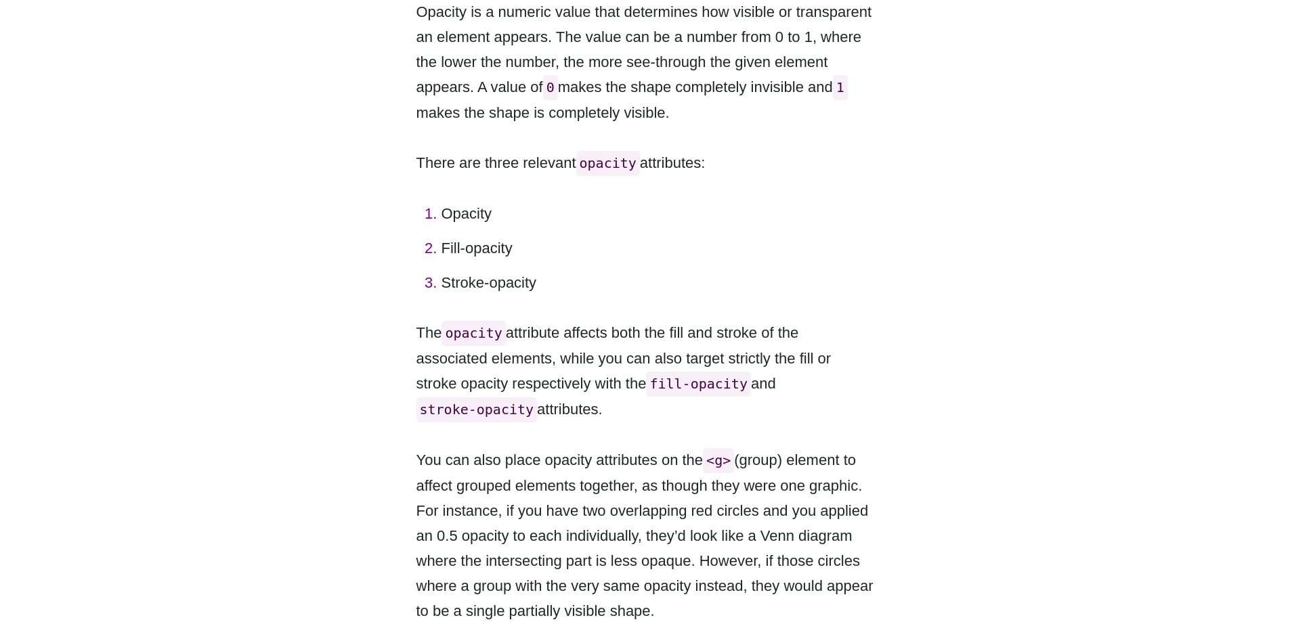
scroll to position [2911, 0]
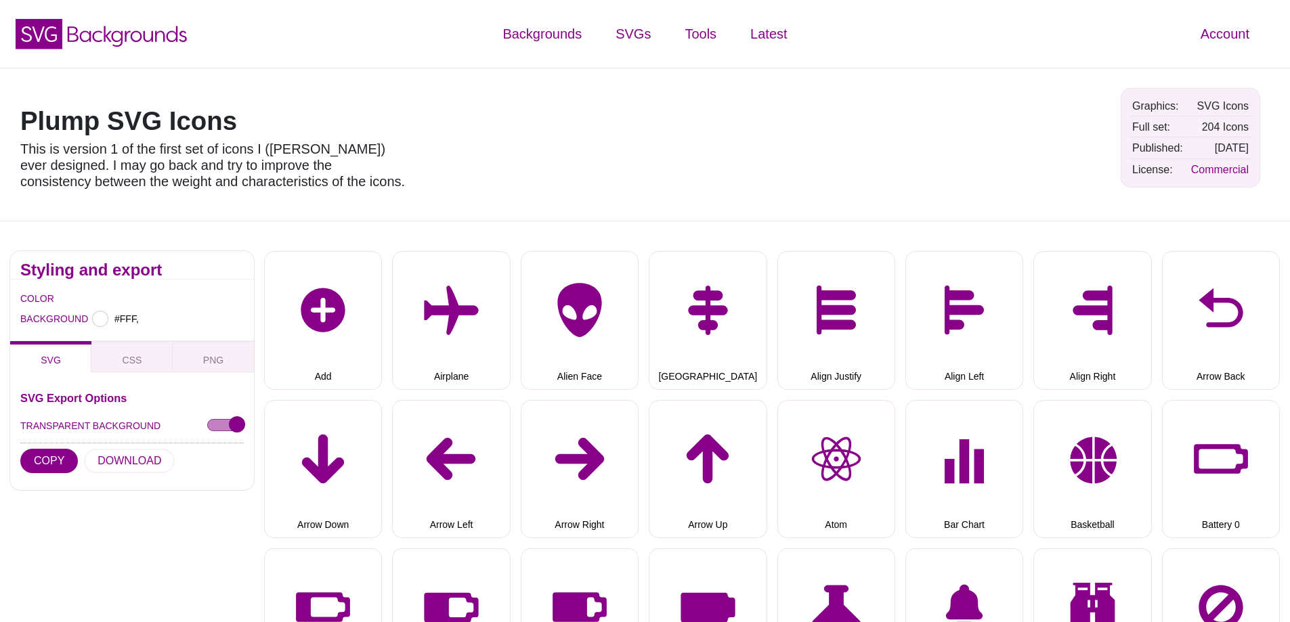
type input "#FFFFFF"
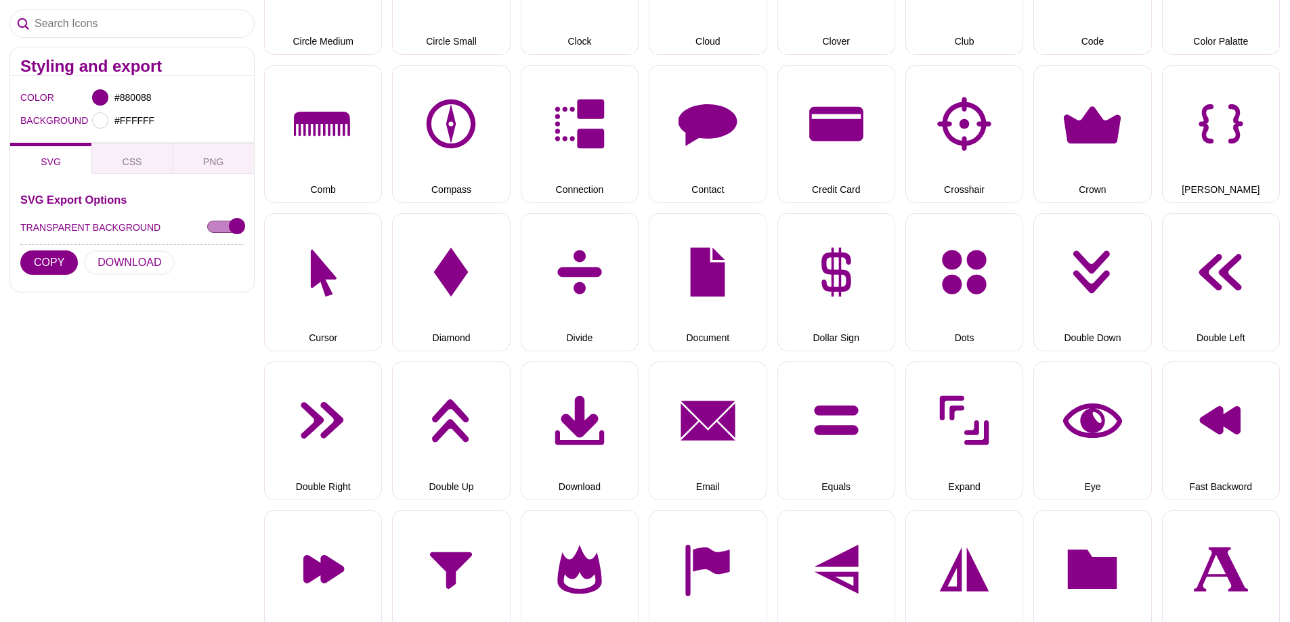
scroll to position [1083, 0]
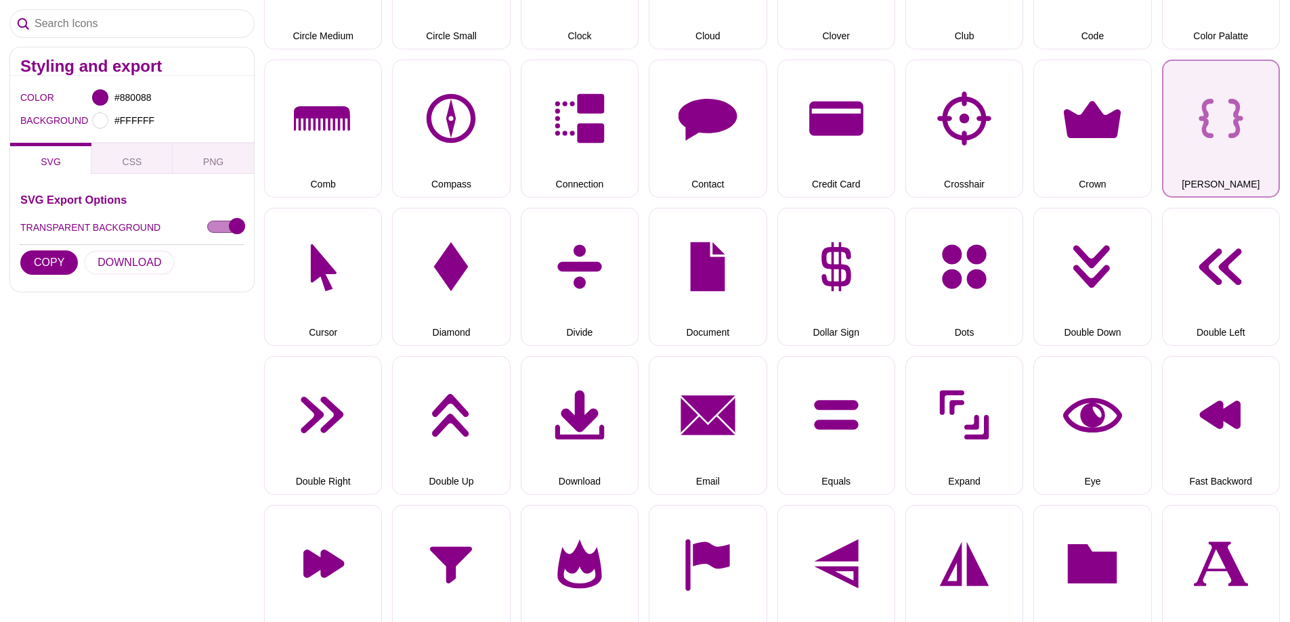
click at [1215, 138] on button "Curly Brackets" at bounding box center [1221, 129] width 118 height 138
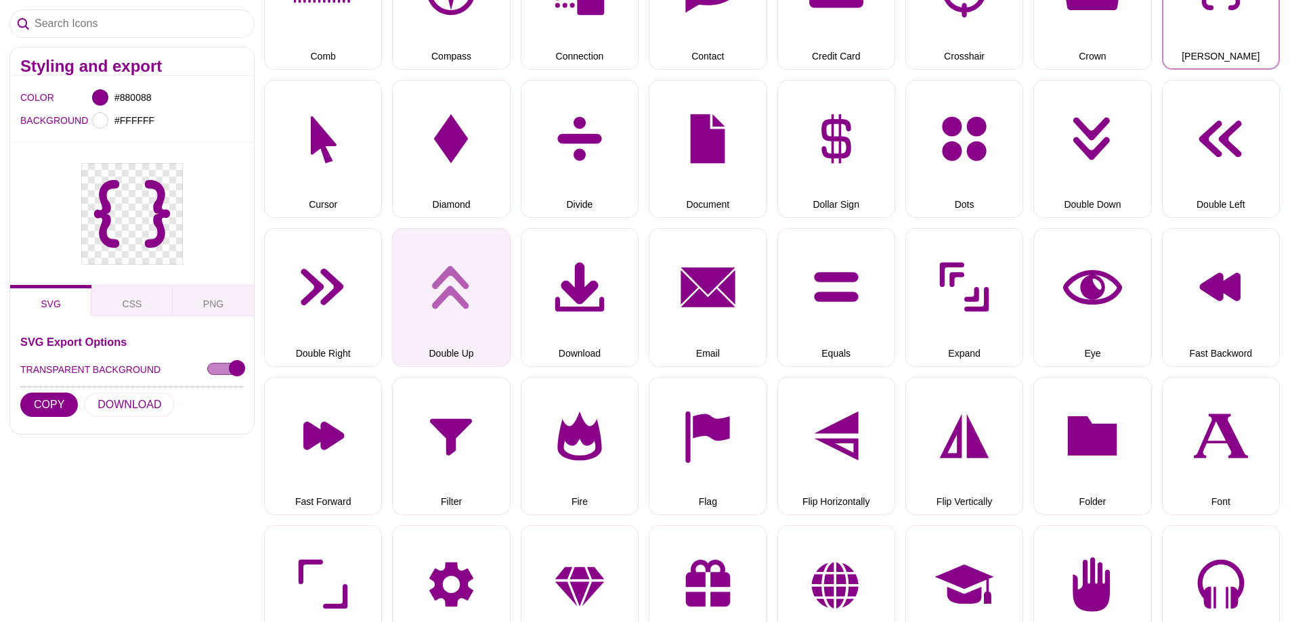
scroll to position [1219, 0]
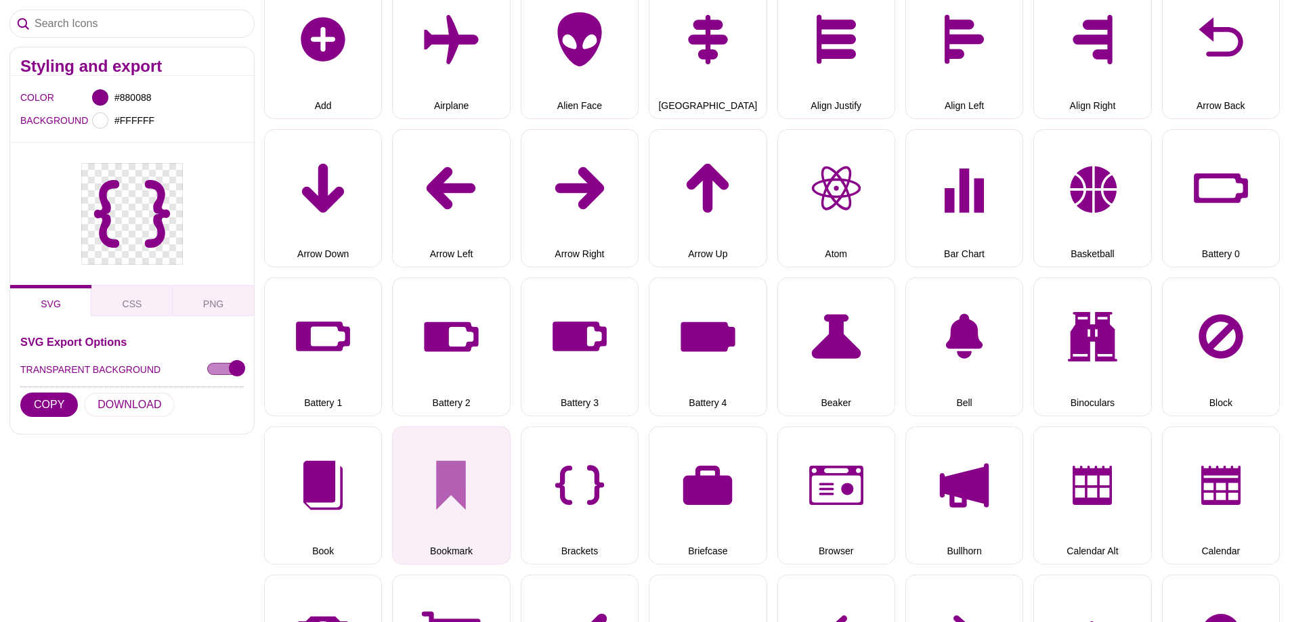
scroll to position [0, 0]
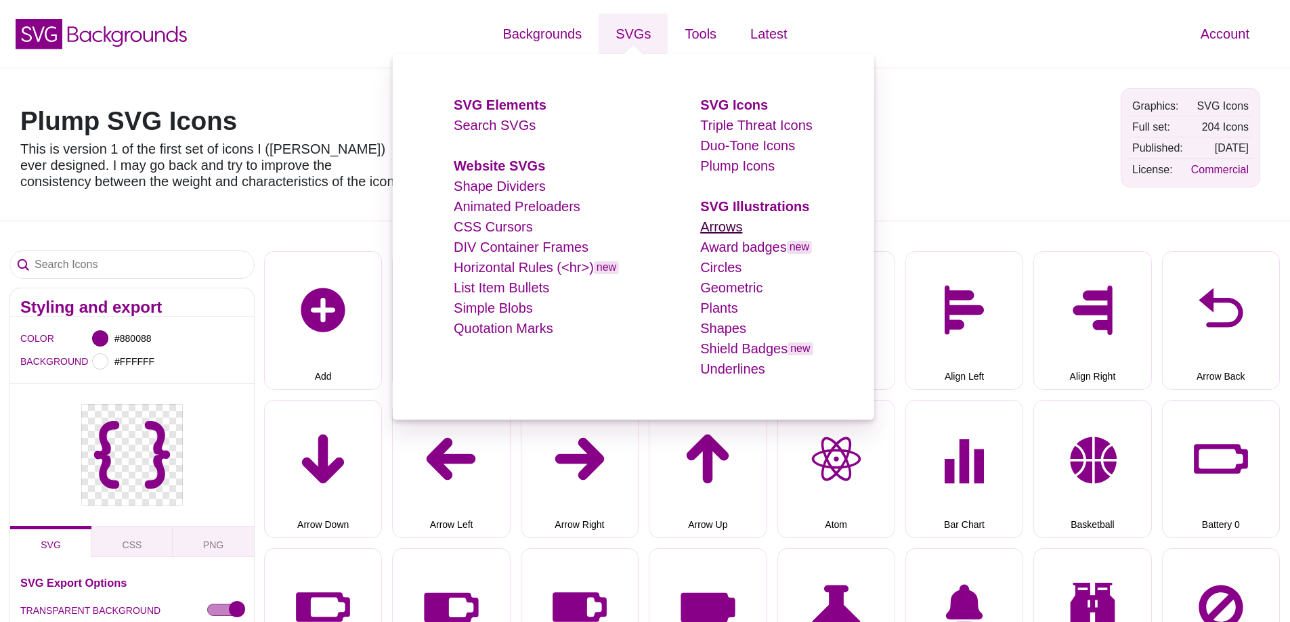
click at [738, 226] on link "Arrows" at bounding box center [721, 226] width 42 height 15
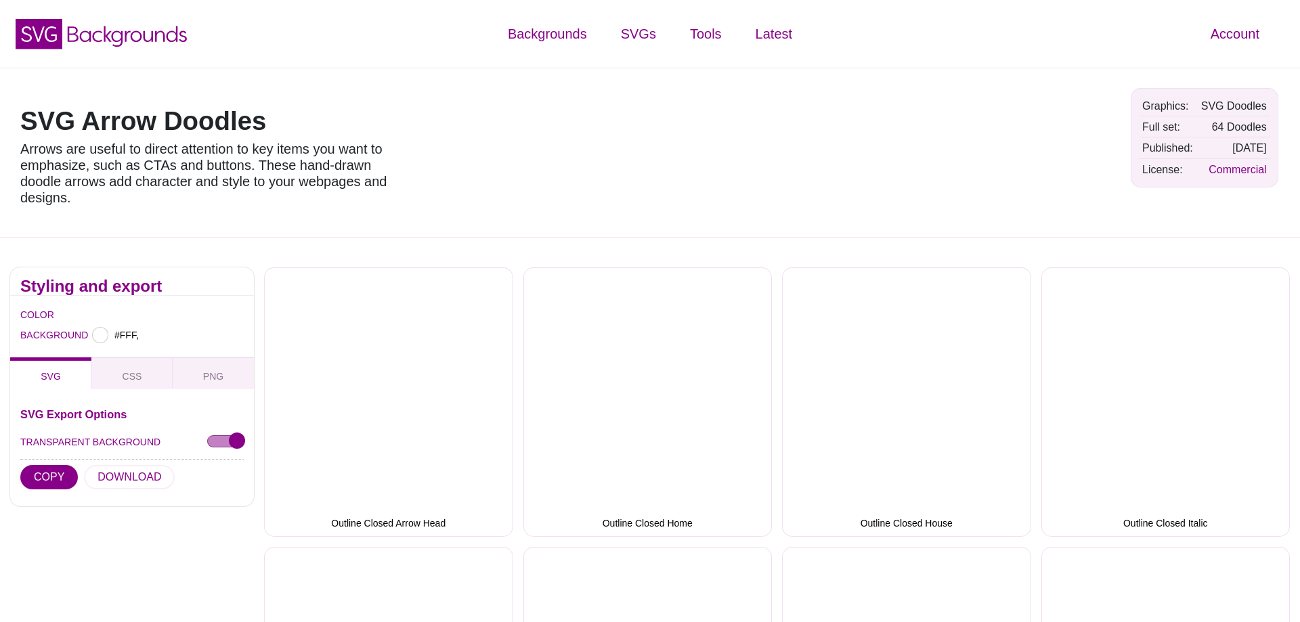
type input "#FFFFFF"
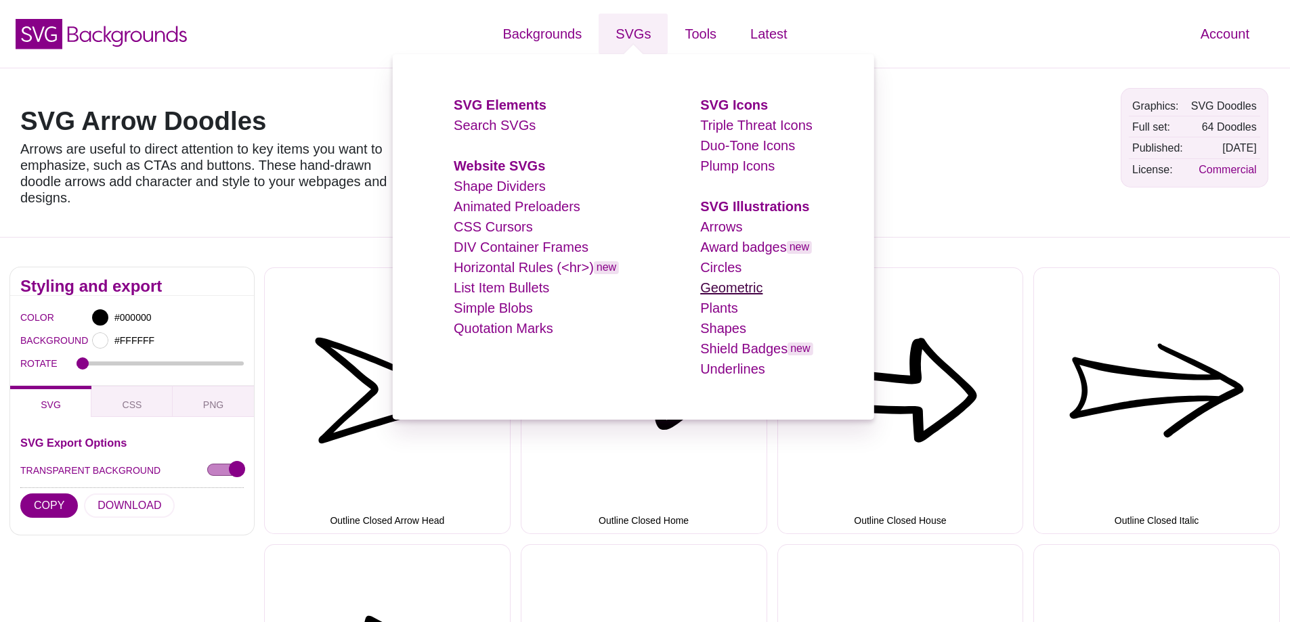
click at [720, 288] on link "Geometric" at bounding box center [731, 287] width 62 height 15
click at [709, 310] on link "Plants" at bounding box center [719, 308] width 38 height 15
click at [710, 333] on link "Shapes" at bounding box center [723, 328] width 46 height 15
click at [724, 350] on link "Shield Badges new" at bounding box center [756, 348] width 112 height 15
click at [717, 368] on link "Underlines" at bounding box center [732, 369] width 65 height 15
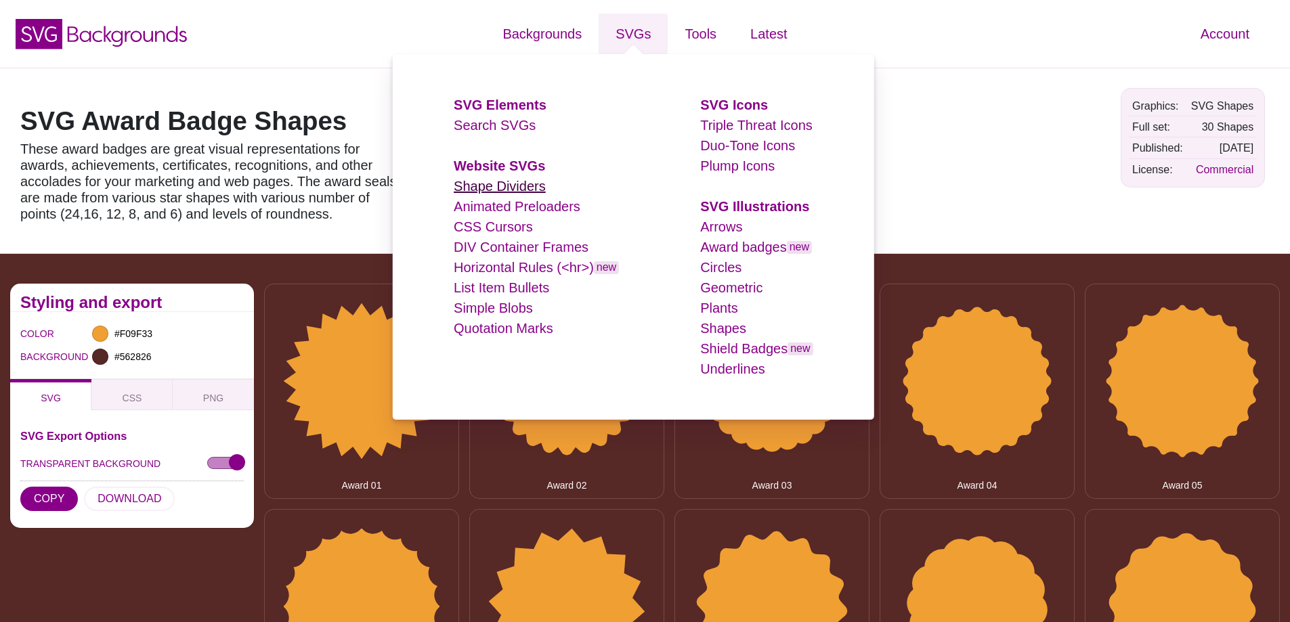
click at [497, 192] on link "Shape Dividers" at bounding box center [500, 186] width 92 height 15
click at [492, 211] on link "Animated Preloaders" at bounding box center [517, 206] width 127 height 15
drag, startPoint x: 478, startPoint y: 230, endPoint x: 479, endPoint y: 237, distance: 6.8
click at [479, 230] on link "CSS Cursors" at bounding box center [493, 226] width 79 height 15
click at [483, 249] on link "DIV Container Frames" at bounding box center [521, 247] width 135 height 15
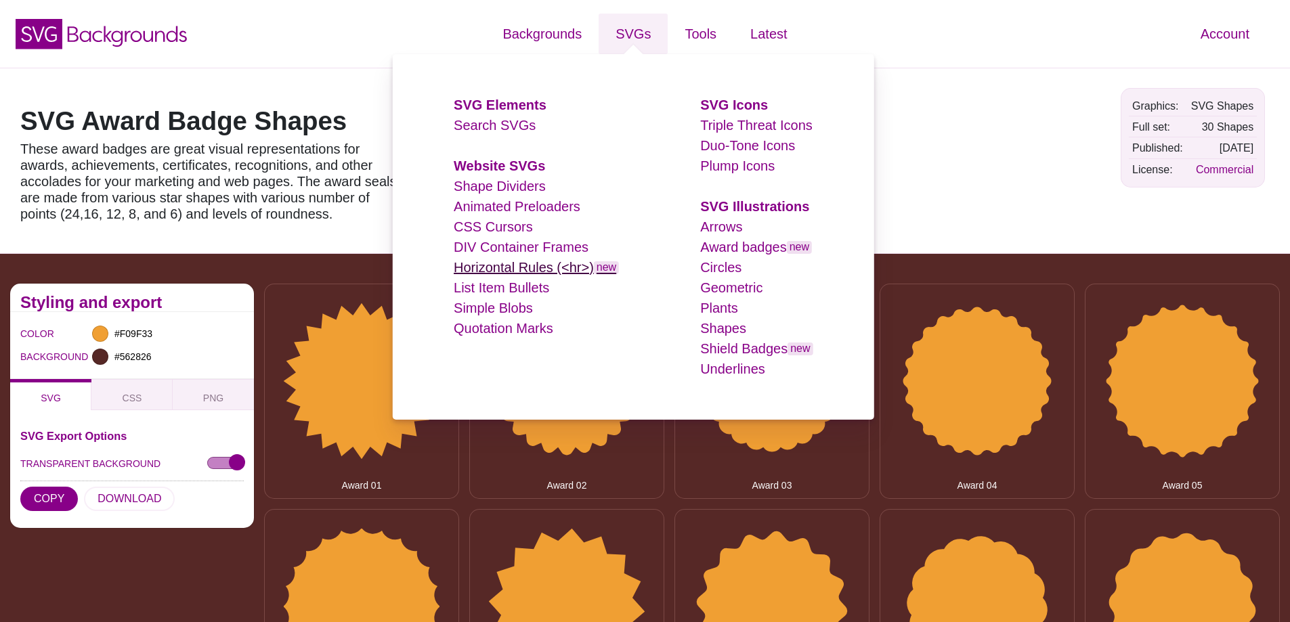
click at [475, 263] on link "Horizontal Rules (<hr>) new" at bounding box center [536, 267] width 165 height 15
click at [468, 295] on link "List Item Bullets" at bounding box center [501, 287] width 95 height 15
click at [461, 305] on link "Simple Blobs" at bounding box center [493, 308] width 79 height 15
click at [454, 333] on link "Quotation Marks" at bounding box center [504, 328] width 100 height 15
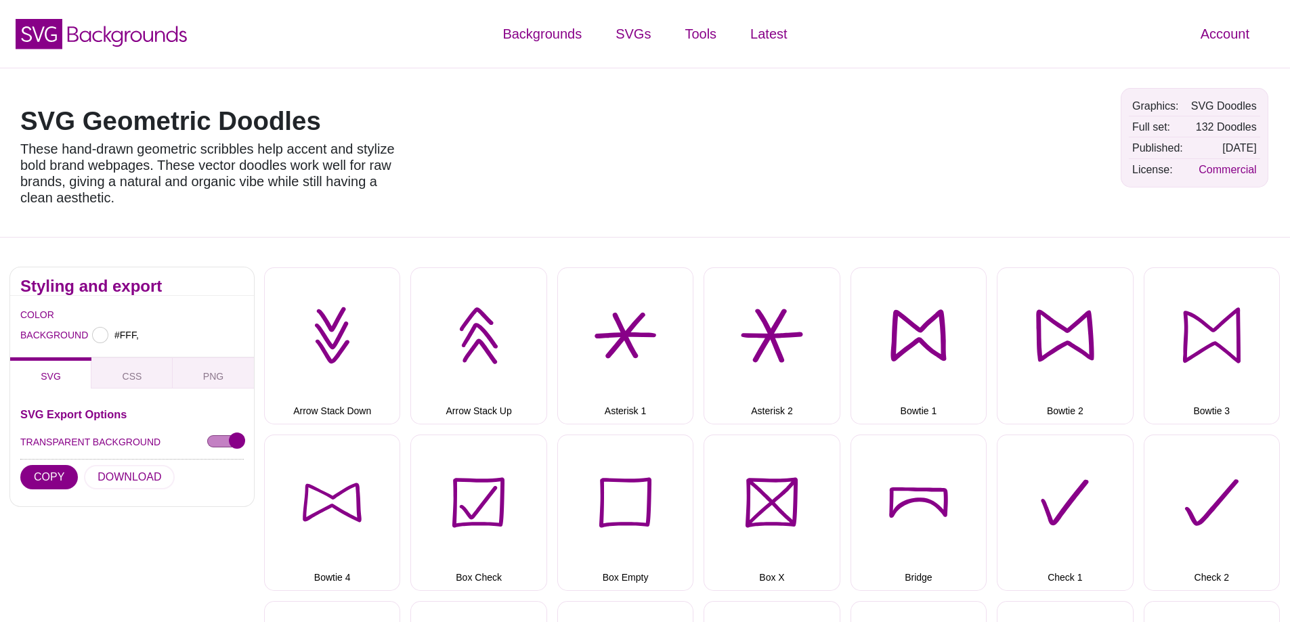
type input "#FFFFFF"
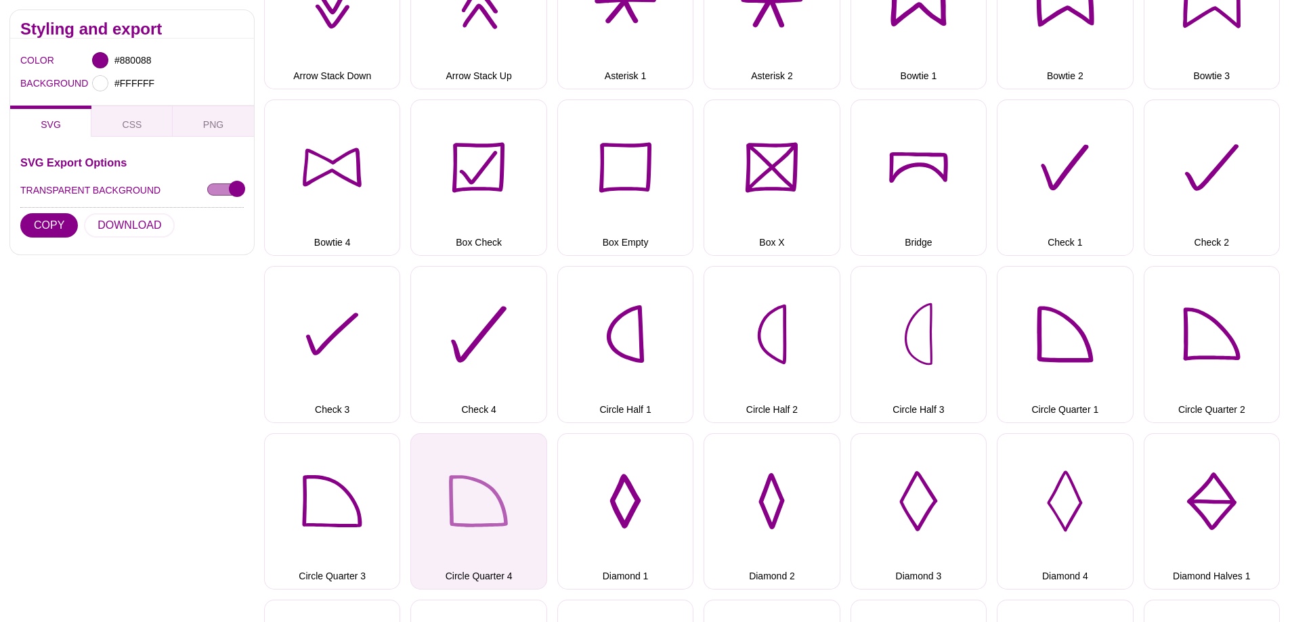
scroll to position [406, 0]
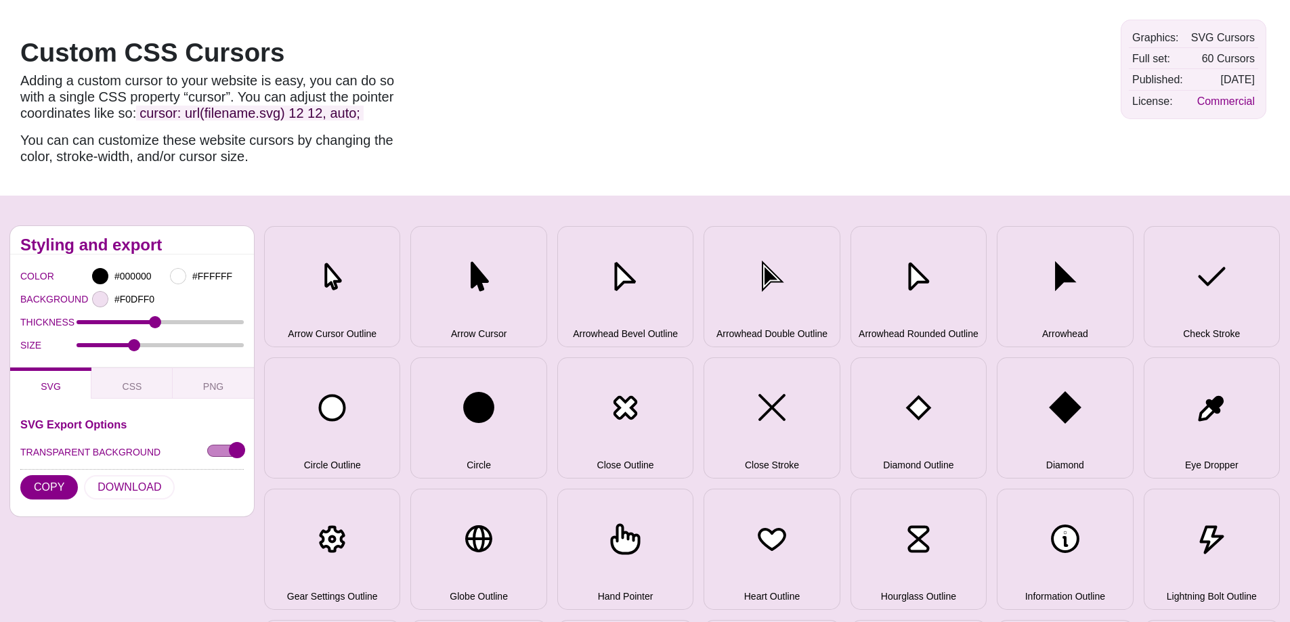
scroll to position [68, 0]
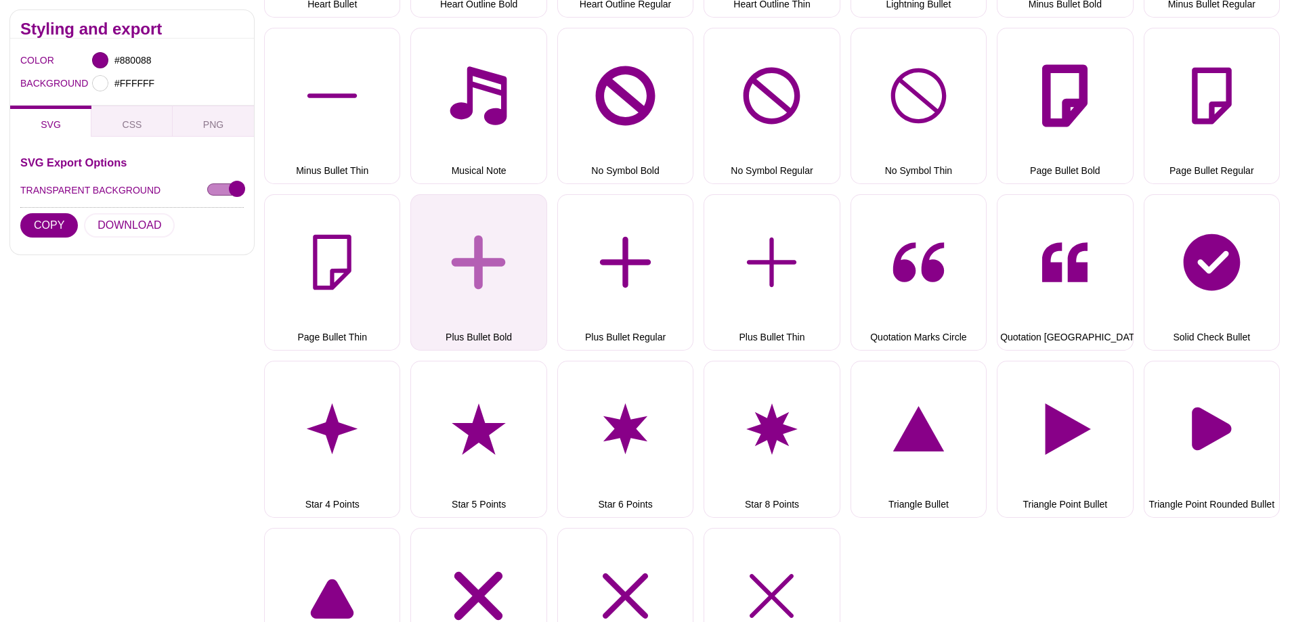
scroll to position [1151, 0]
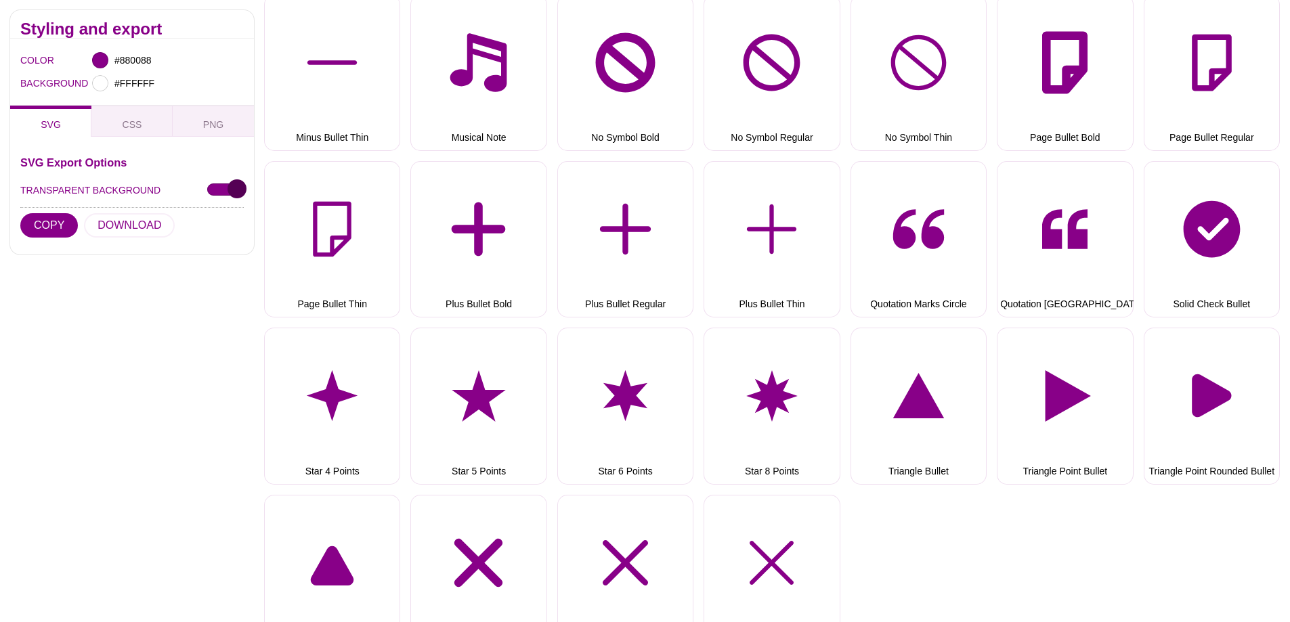
click at [222, 192] on input "TRANSPARENT BACKGROUND" at bounding box center [225, 190] width 37 height 14
checkbox input "false"
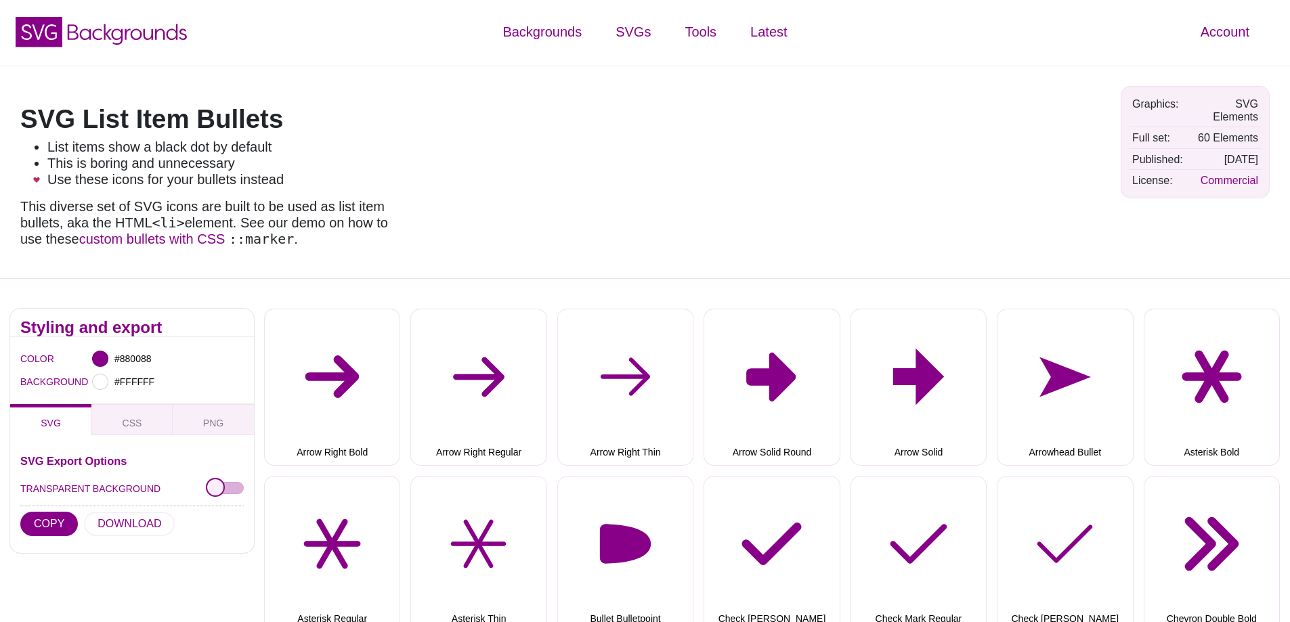
scroll to position [0, 0]
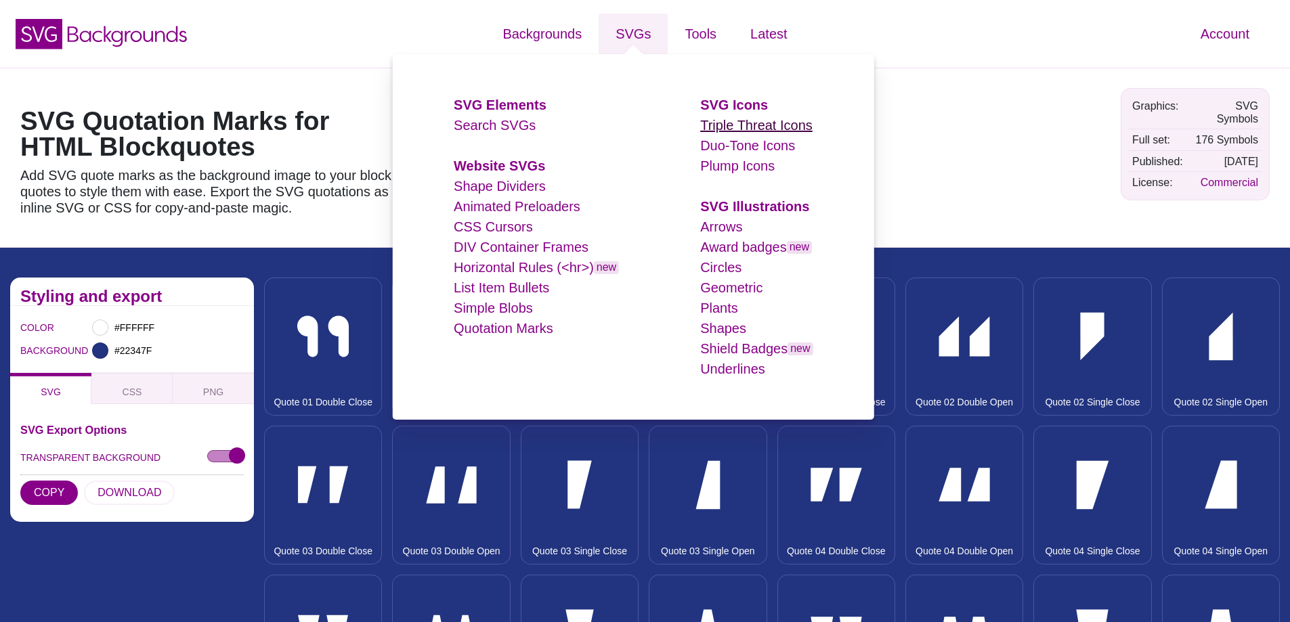
click at [743, 126] on link "Triple Threat Icons" at bounding box center [756, 125] width 112 height 15
click at [734, 142] on link "Duo-Tone Icons" at bounding box center [747, 145] width 95 height 15
click at [736, 163] on link "Plump Icons" at bounding box center [737, 165] width 74 height 15
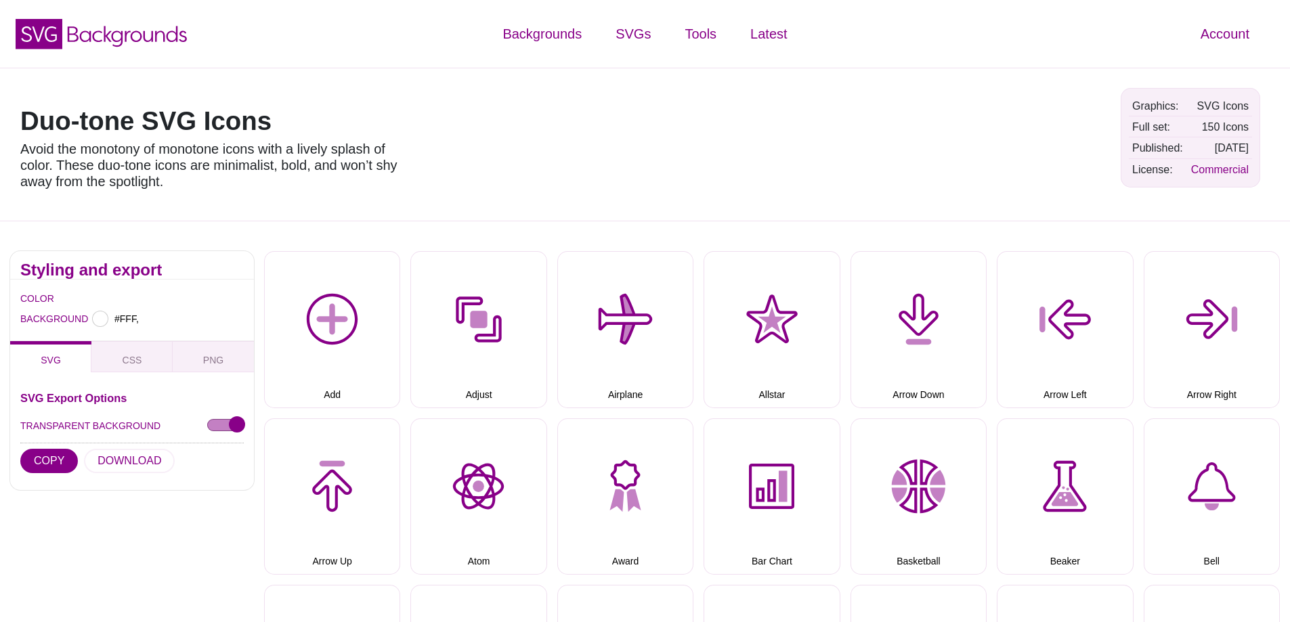
type input "#FFFFFF"
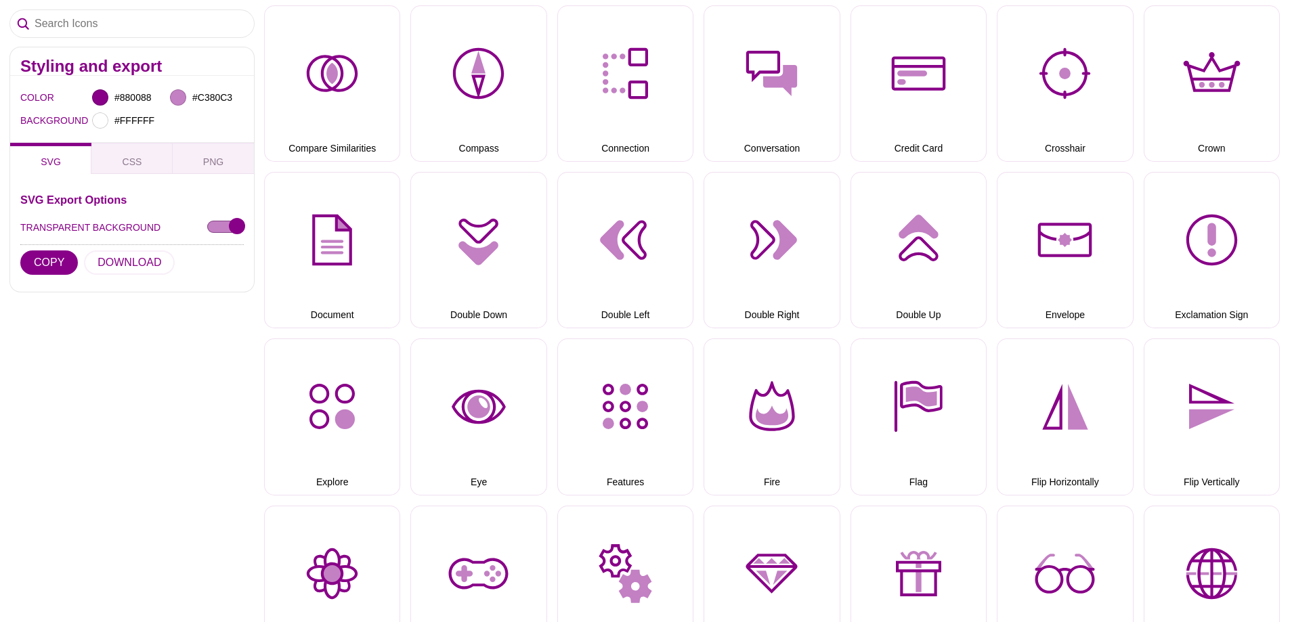
scroll to position [1083, 0]
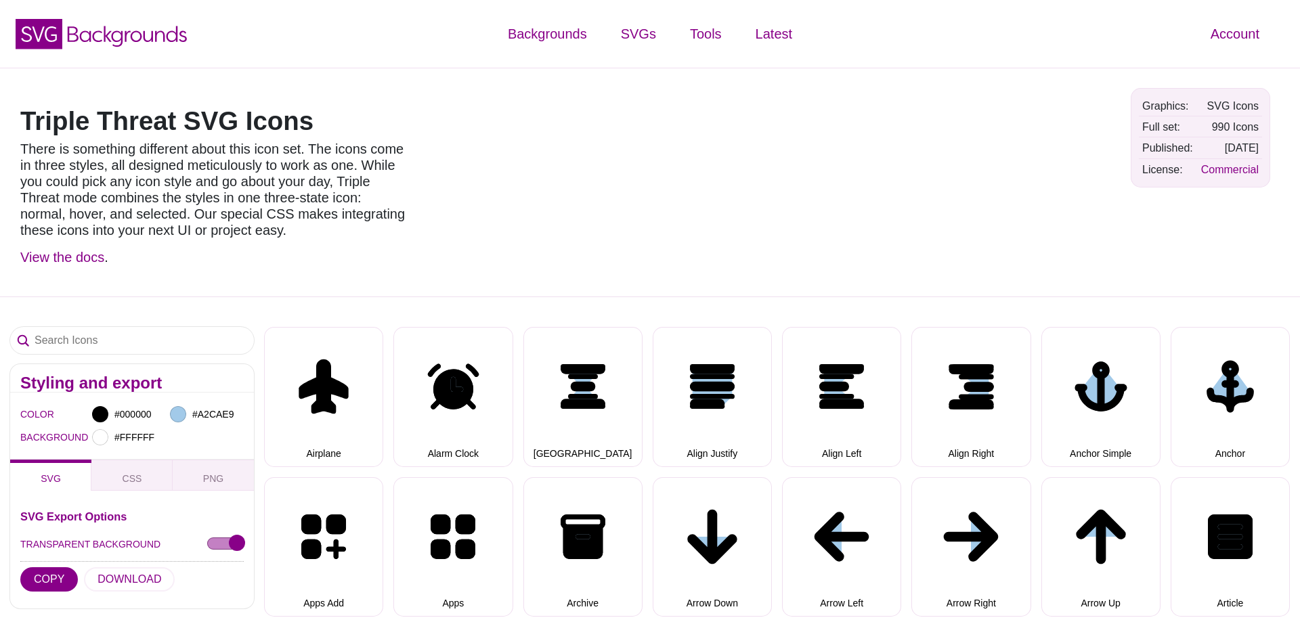
select select "triple threat"
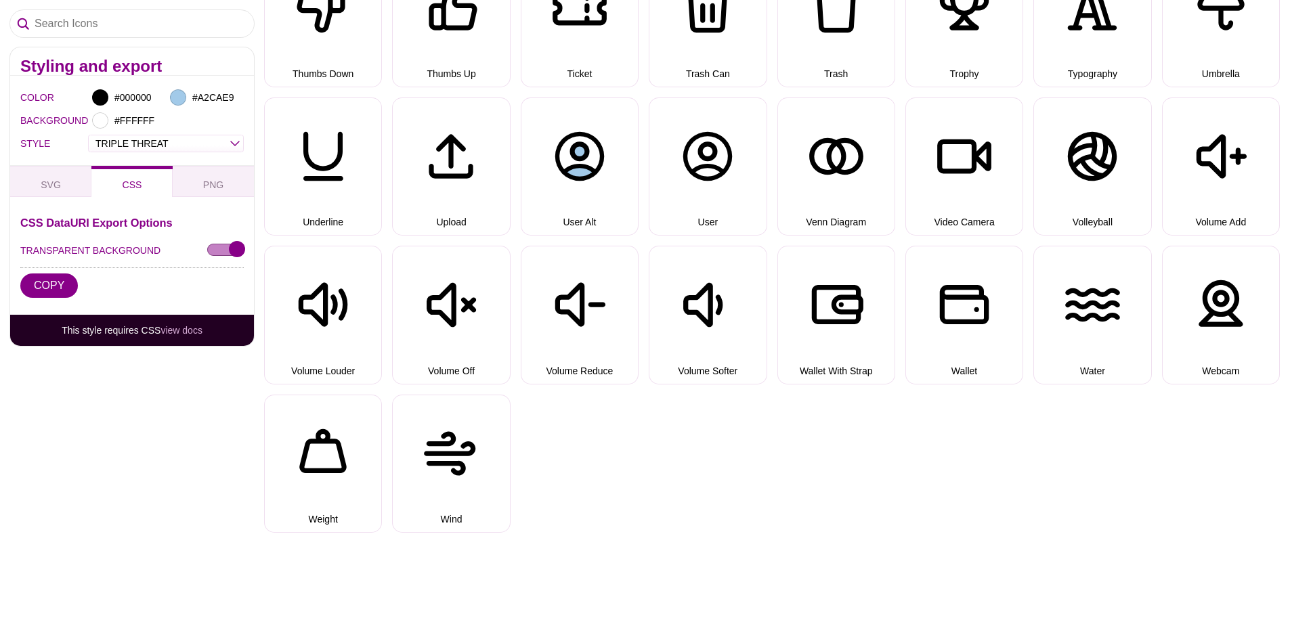
scroll to position [6026, 0]
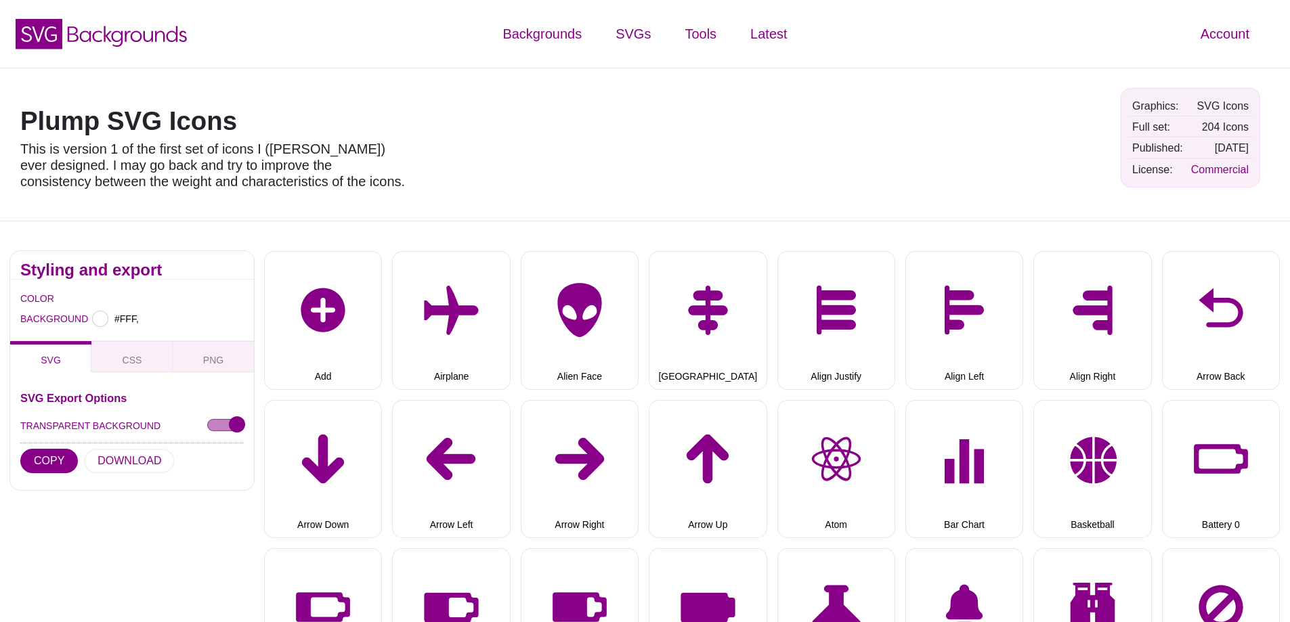
type input "#FFFFFF"
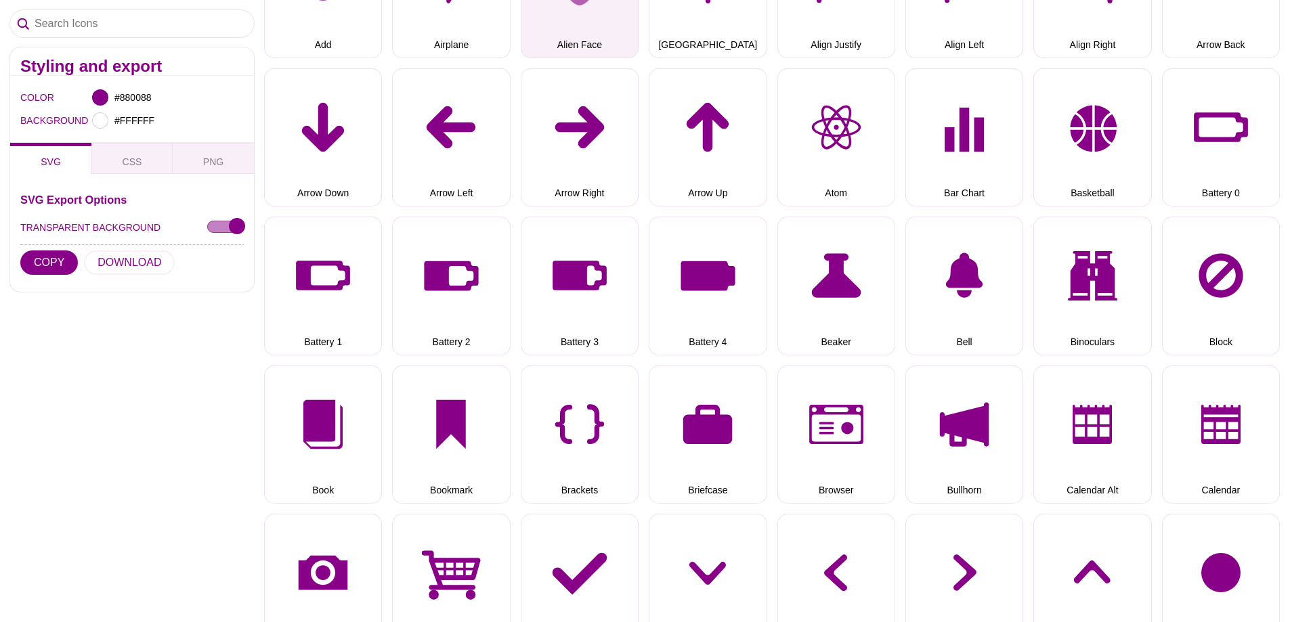
scroll to position [339, 0]
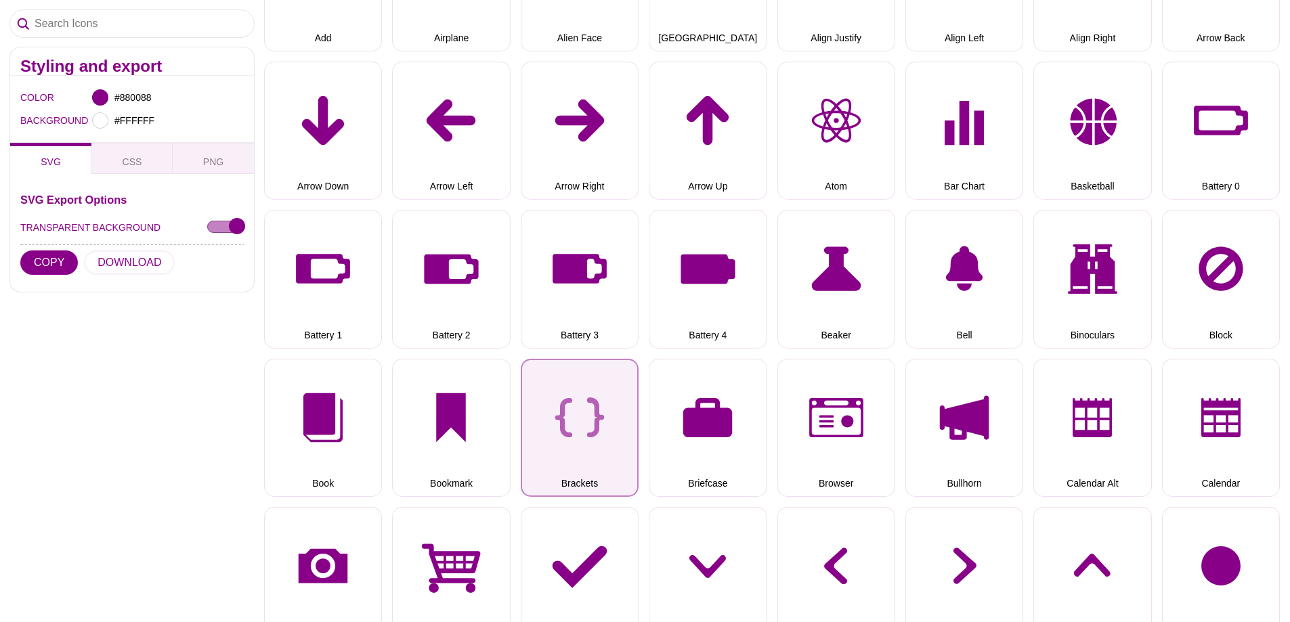
click at [570, 431] on button "Brackets" at bounding box center [580, 428] width 118 height 138
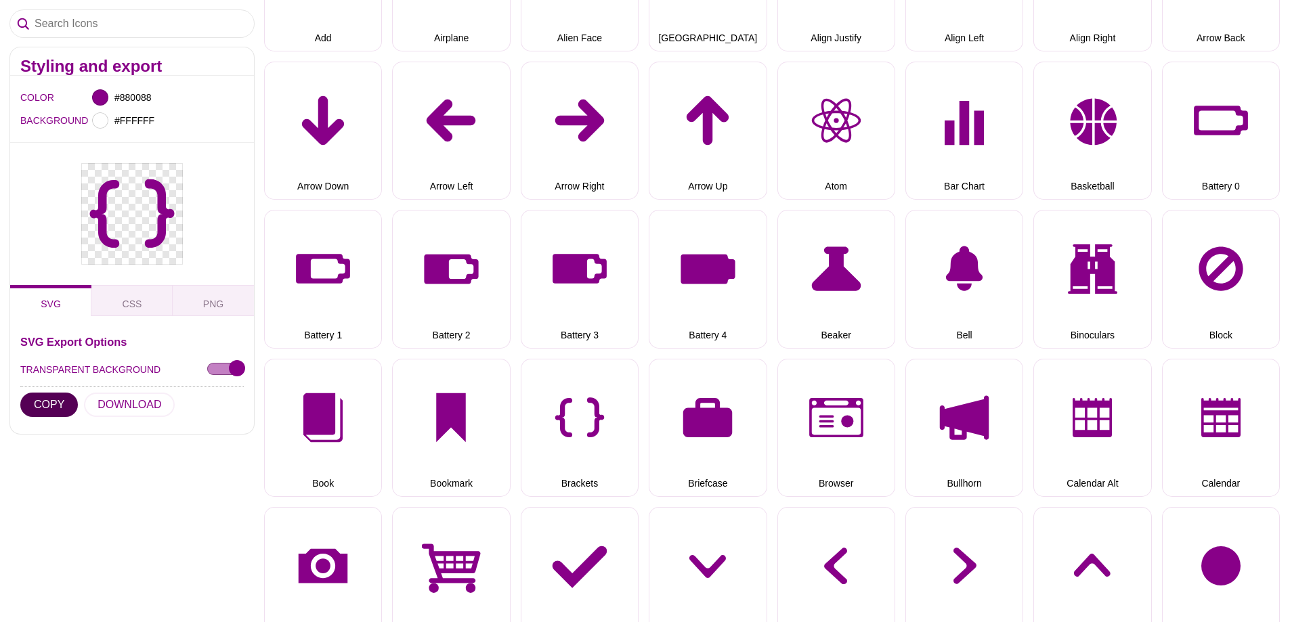
click at [53, 412] on button "COPY" at bounding box center [49, 405] width 58 height 24
